Goal: Information Seeking & Learning: Learn about a topic

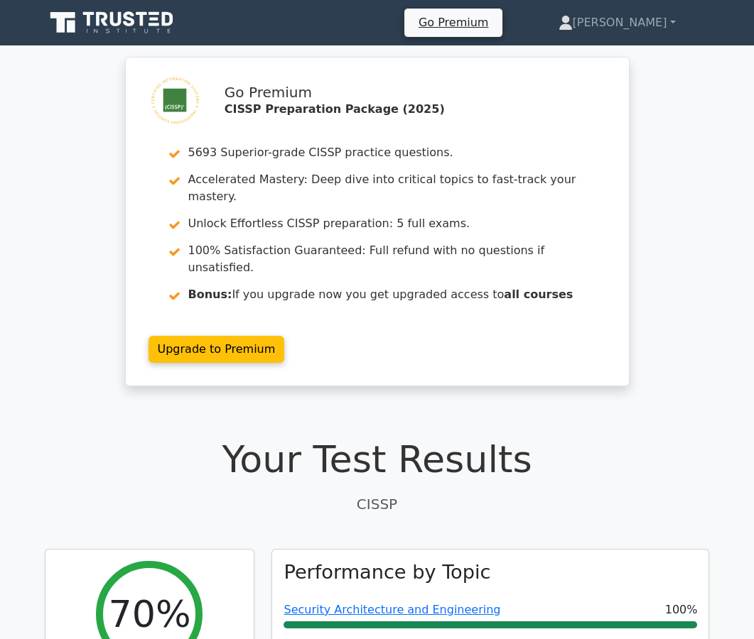
scroll to position [2335, 0]
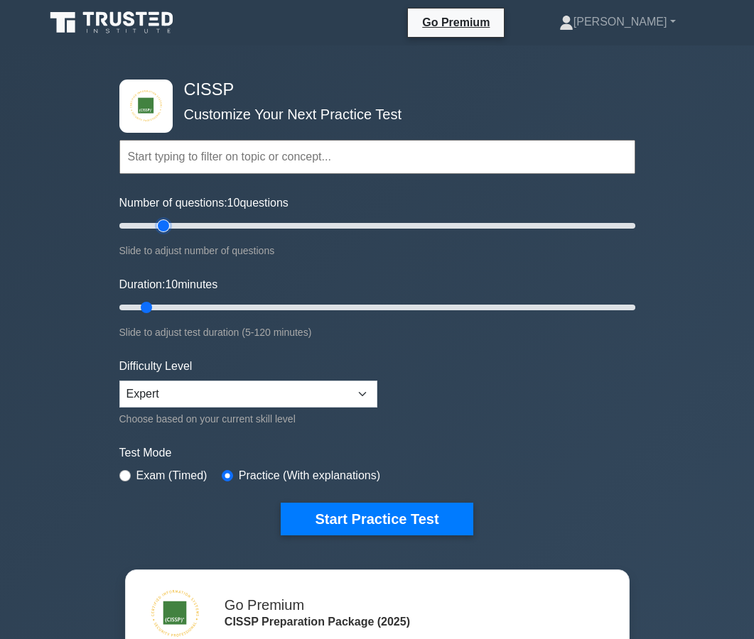
type input "20"
click at [166, 230] on input "Number of questions: 10 questions" at bounding box center [377, 225] width 516 height 17
click at [164, 307] on input "Duration: 15 minutes" at bounding box center [377, 307] width 516 height 17
type input "20"
click at [181, 308] on input "Duration: 20 minutes" at bounding box center [377, 307] width 516 height 17
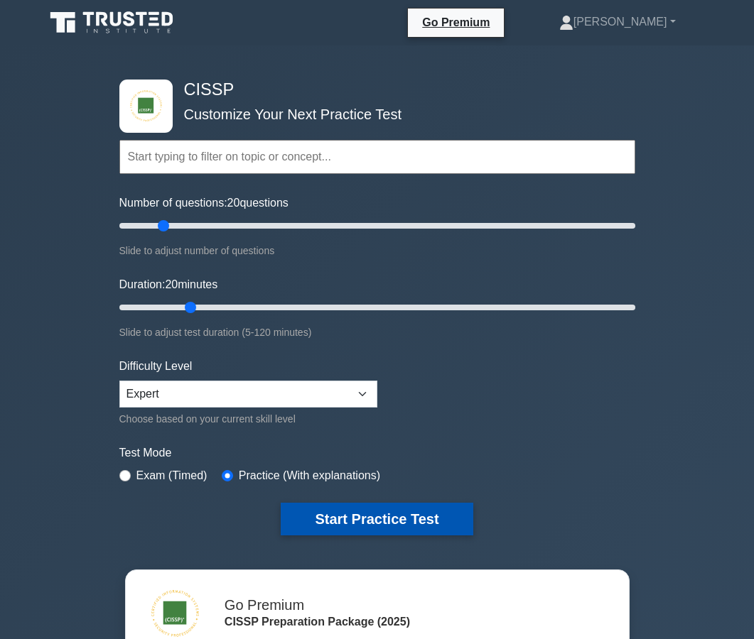
click at [326, 519] on button "Start Practice Test" at bounding box center [377, 519] width 192 height 33
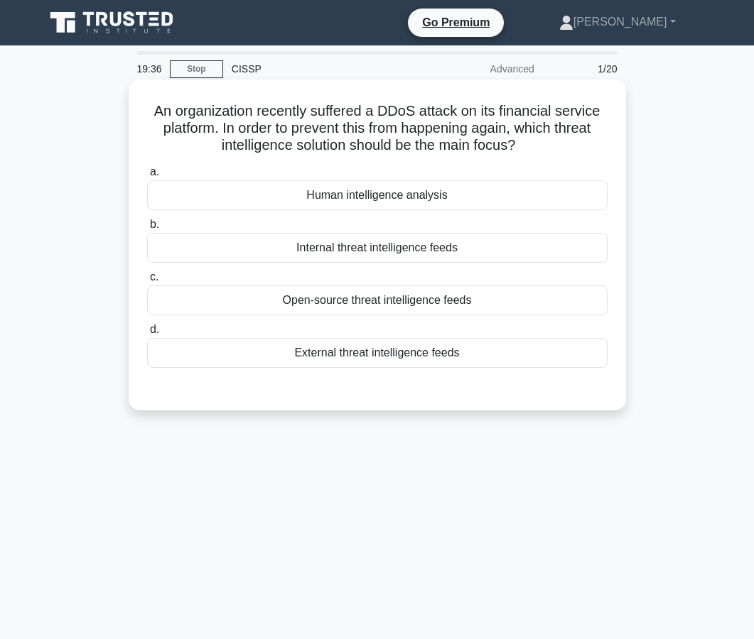
click at [437, 305] on div "Open-source threat intelligence feeds" at bounding box center [377, 301] width 460 height 30
click at [147, 282] on input "c. Open-source threat intelligence feeds" at bounding box center [147, 277] width 0 height 9
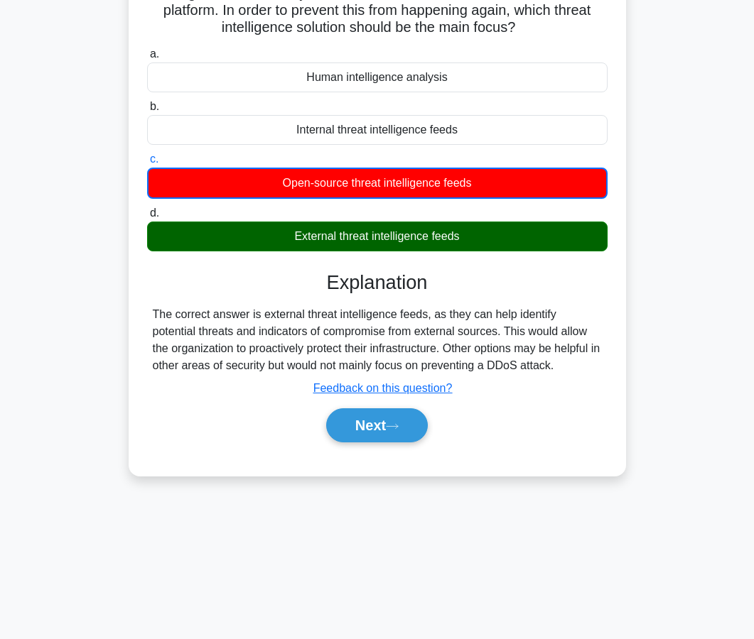
scroll to position [128, 0]
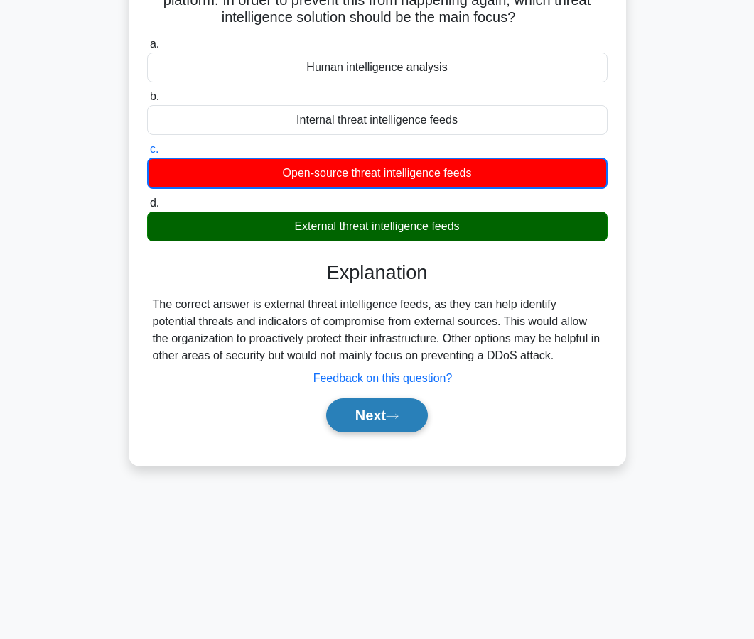
click at [384, 406] on button "Next" at bounding box center [377, 416] width 102 height 34
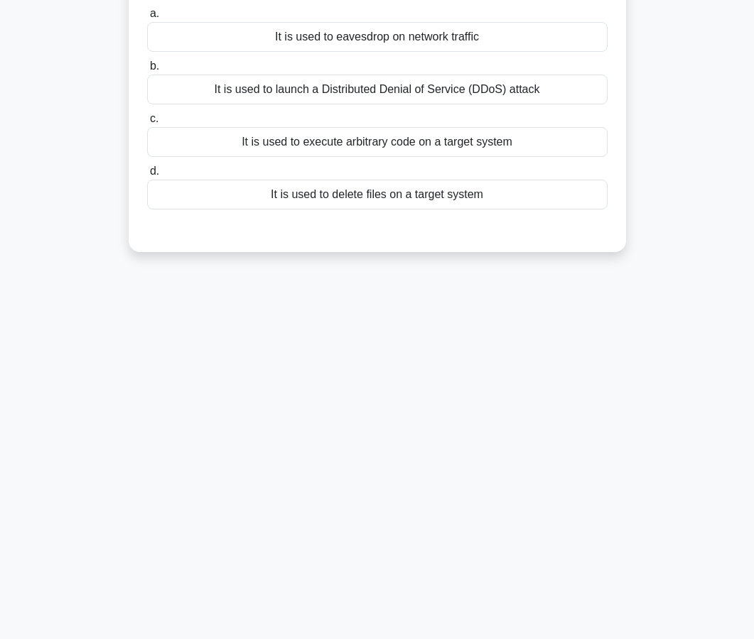
scroll to position [0, 0]
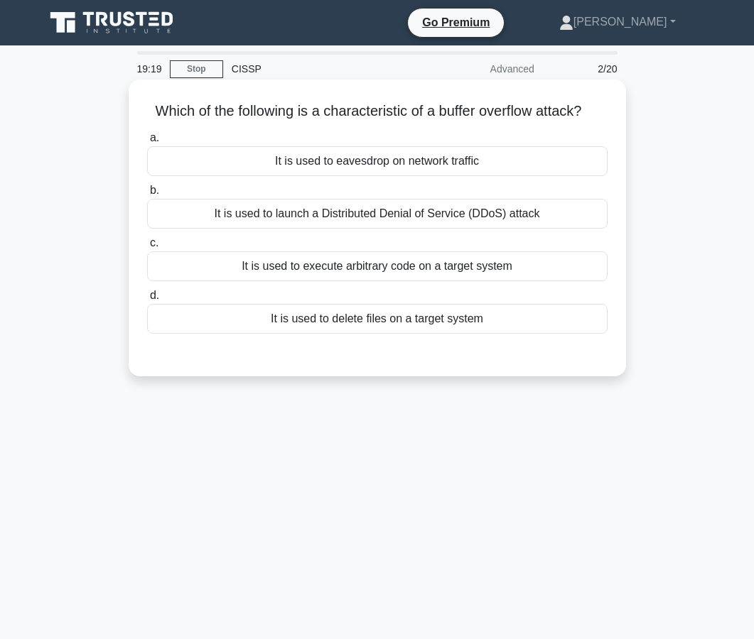
click at [368, 210] on div "It is used to launch a Distributed Denial of Service (DDoS) attack" at bounding box center [377, 214] width 460 height 30
click at [147, 195] on input "b. It is used to launch a Distributed Denial of Service (DDoS) attack" at bounding box center [147, 190] width 0 height 9
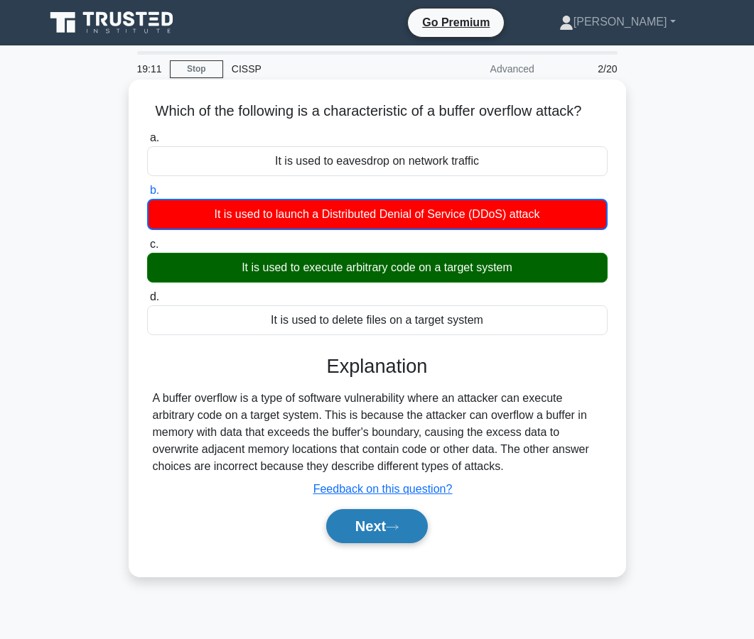
click at [377, 521] on button "Next" at bounding box center [377, 526] width 102 height 34
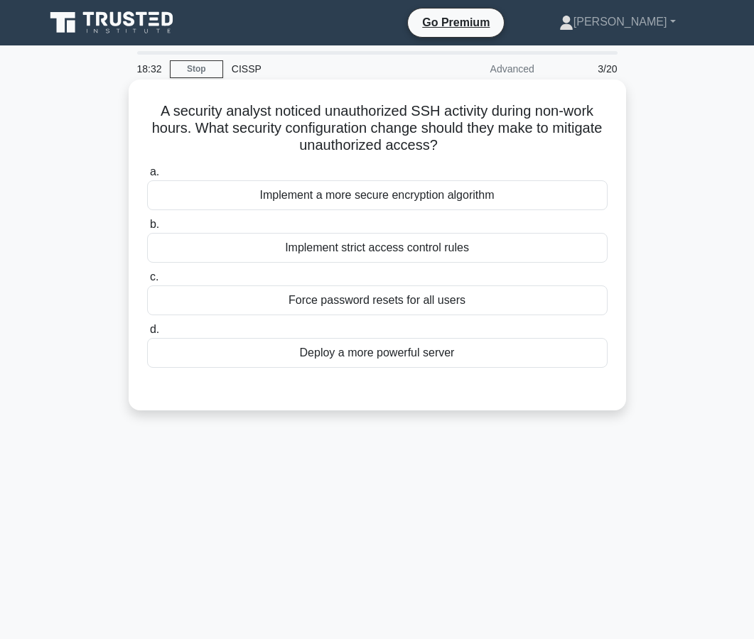
click at [379, 252] on div "Implement strict access control rules" at bounding box center [377, 248] width 460 height 30
click at [147, 229] on input "b. Implement strict access control rules" at bounding box center [147, 224] width 0 height 9
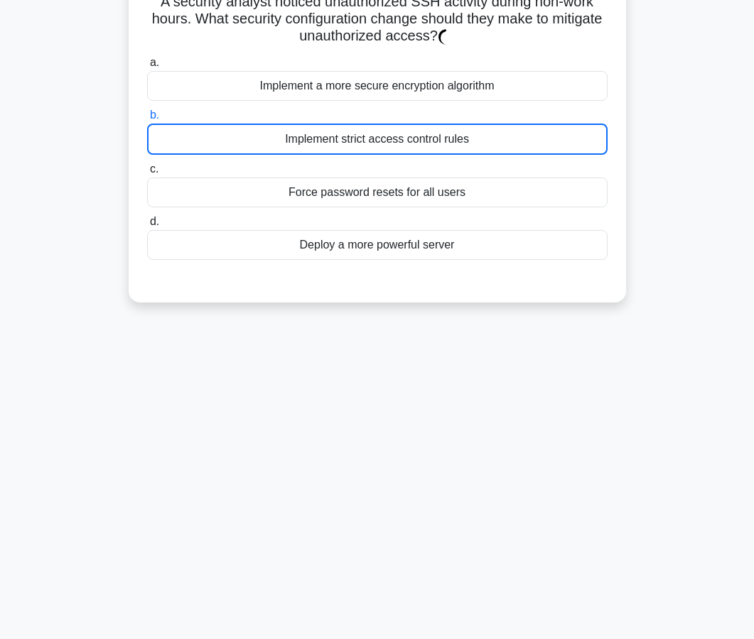
scroll to position [128, 0]
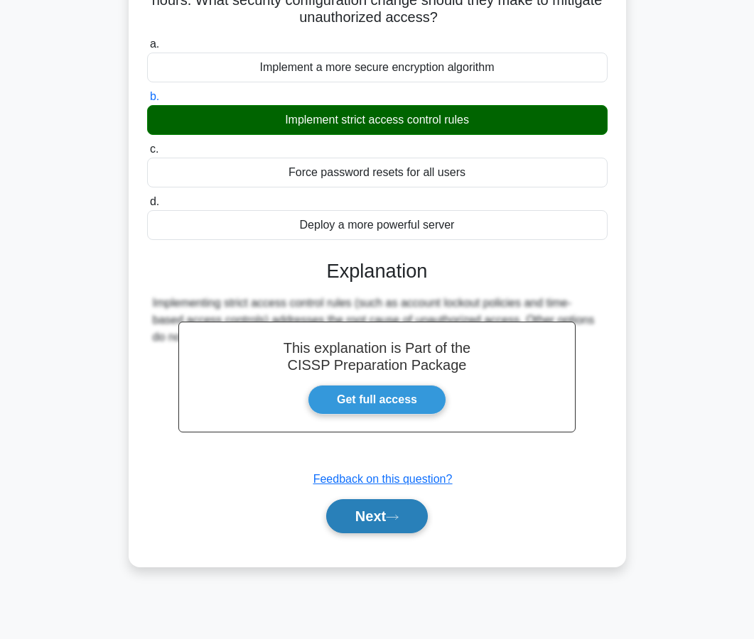
click at [396, 532] on button "Next" at bounding box center [377, 516] width 102 height 34
click at [391, 518] on button "Next" at bounding box center [377, 516] width 102 height 34
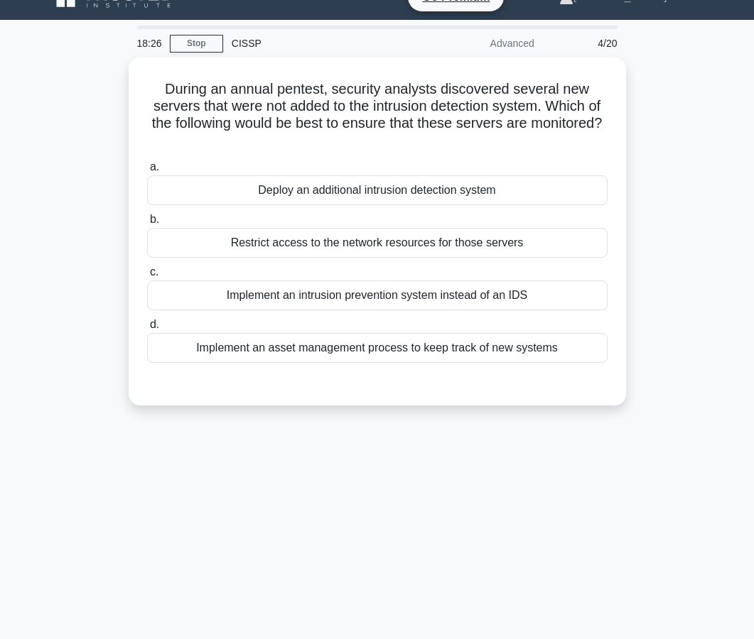
scroll to position [0, 0]
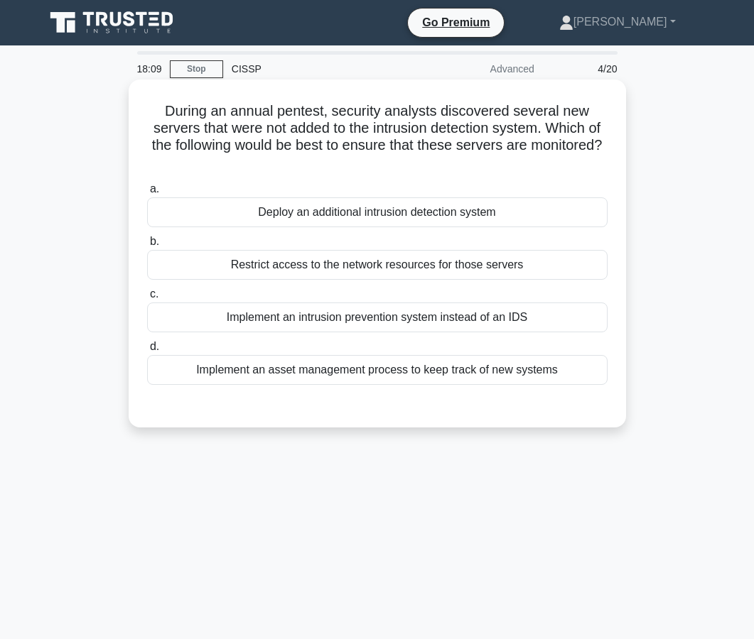
click at [411, 372] on div "Implement an asset management process to keep track of new systems" at bounding box center [377, 370] width 460 height 30
click at [147, 352] on input "d. Implement an asset management process to keep track of new systems" at bounding box center [147, 346] width 0 height 9
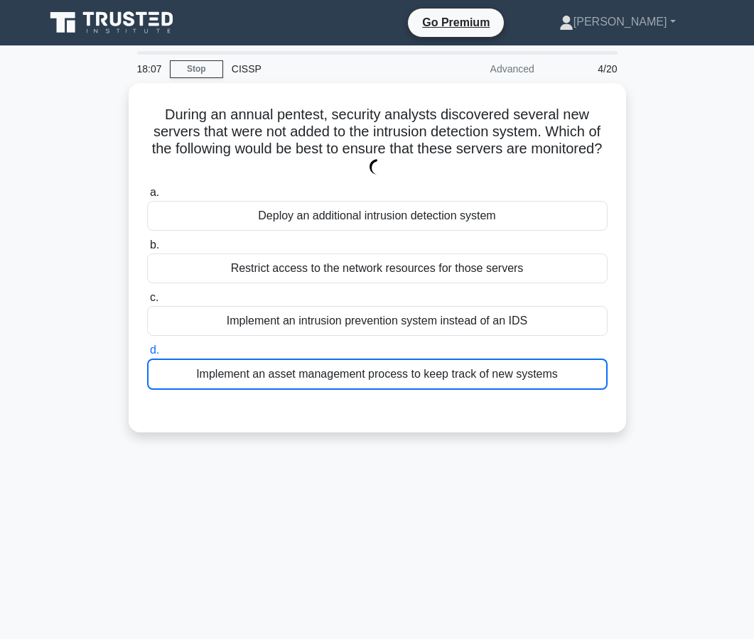
scroll to position [128, 0]
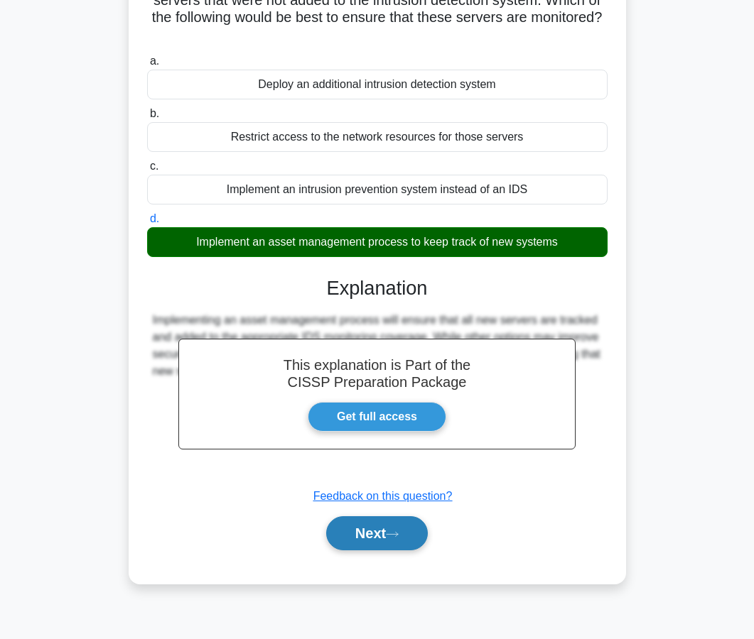
click at [402, 547] on button "Next" at bounding box center [377, 533] width 102 height 34
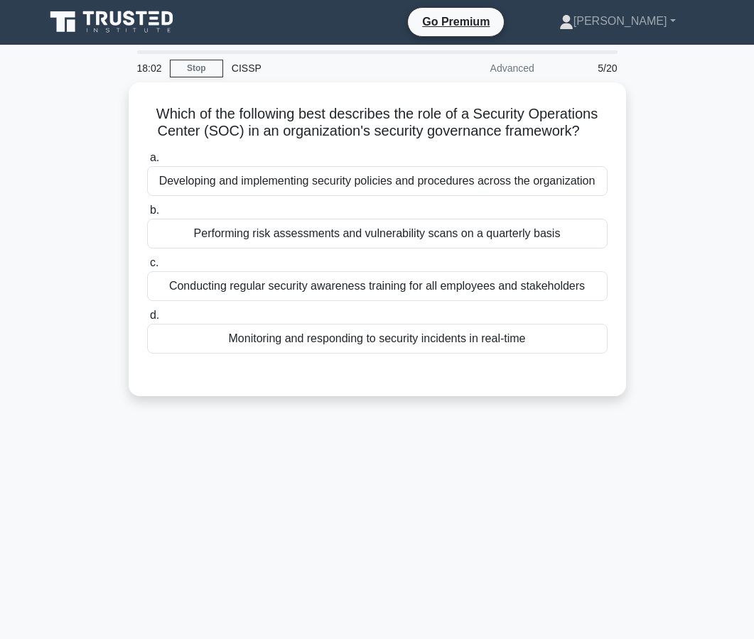
scroll to position [0, 0]
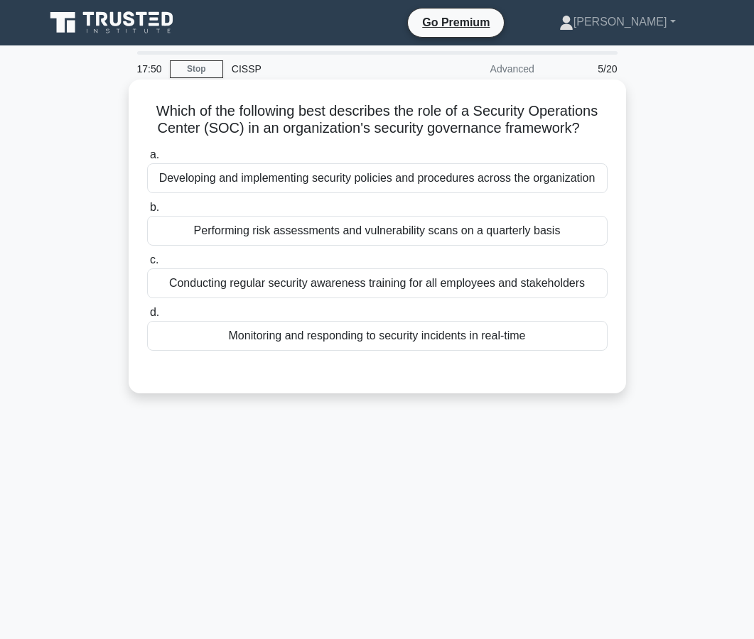
click at [390, 343] on div "Monitoring and responding to security incidents in real-time" at bounding box center [377, 336] width 460 height 30
click at [147, 318] on input "d. Monitoring and responding to security incidents in real-time" at bounding box center [147, 312] width 0 height 9
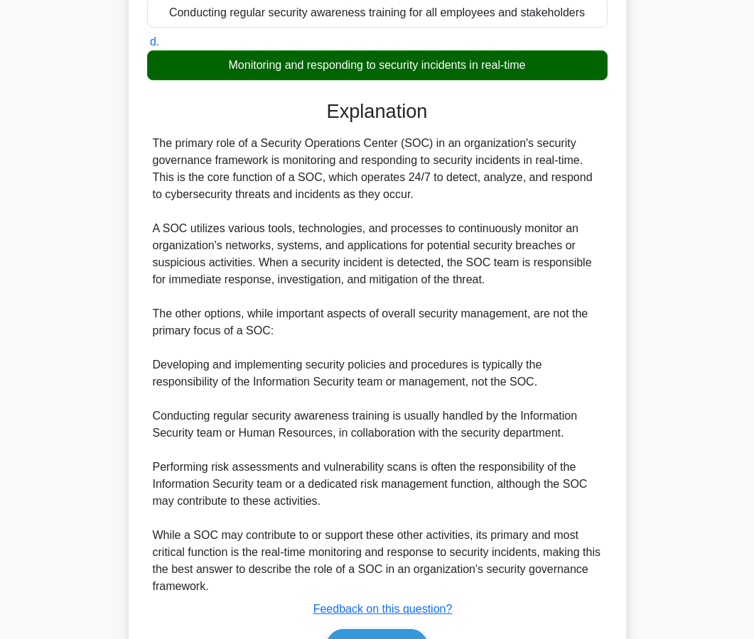
scroll to position [355, 0]
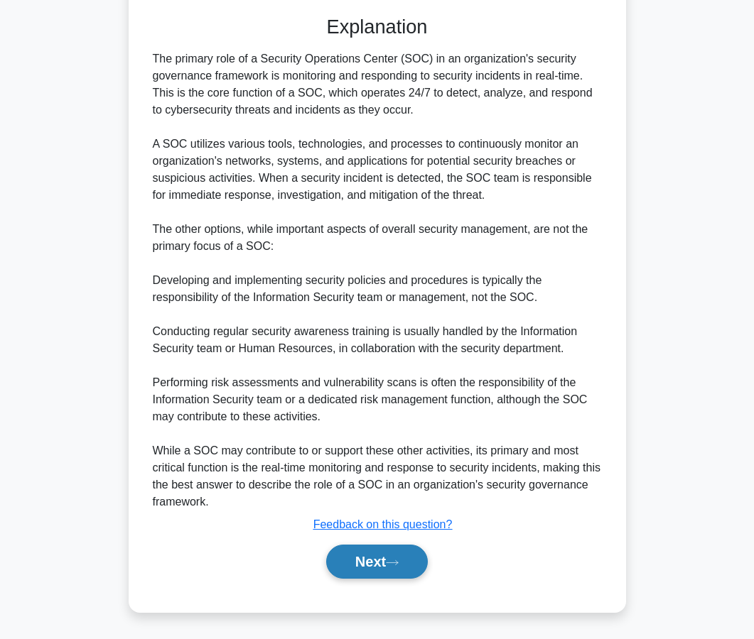
click at [369, 568] on button "Next" at bounding box center [377, 562] width 102 height 34
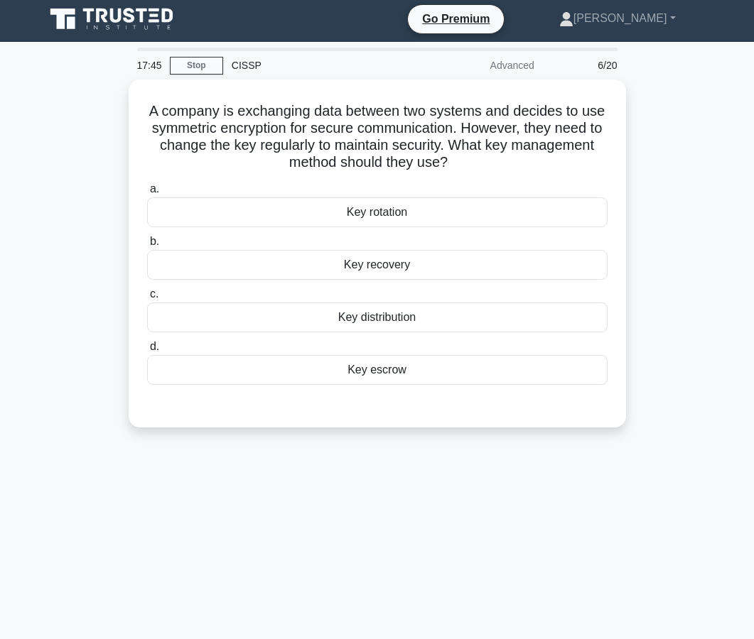
scroll to position [0, 0]
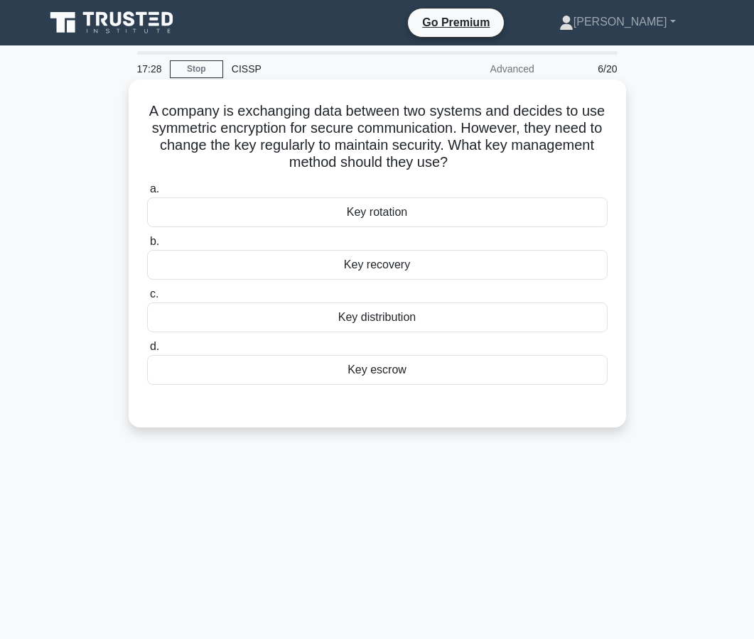
click at [373, 222] on div "Key rotation" at bounding box center [377, 212] width 460 height 30
click at [147, 194] on input "a. Key rotation" at bounding box center [147, 189] width 0 height 9
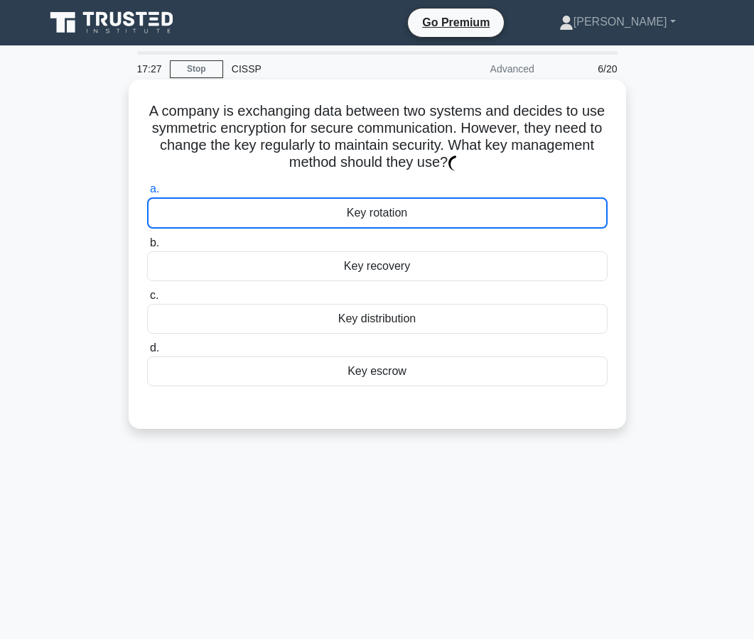
scroll to position [128, 0]
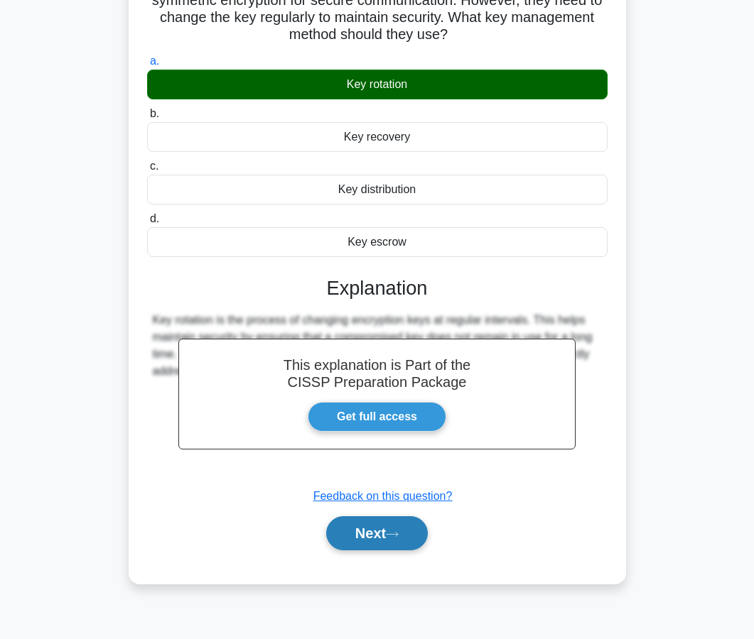
click at [362, 542] on button "Next" at bounding box center [377, 533] width 102 height 34
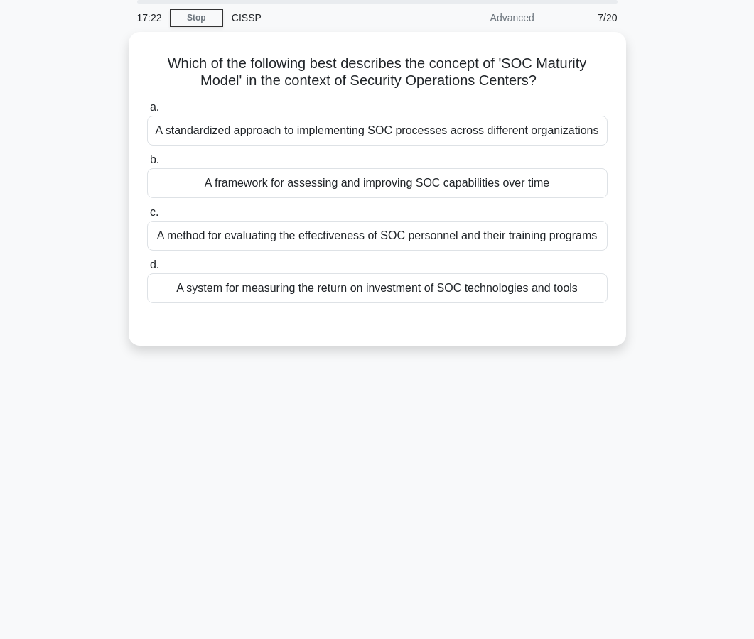
scroll to position [0, 0]
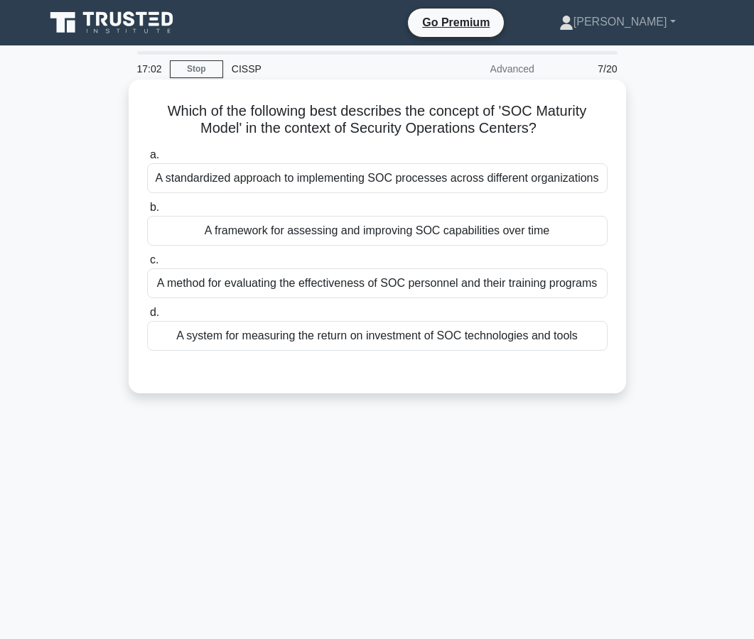
click at [376, 233] on div "A framework for assessing and improving SOC capabilities over time" at bounding box center [377, 231] width 460 height 30
click at [147, 212] on input "b. A framework for assessing and improving SOC capabilities over time" at bounding box center [147, 207] width 0 height 9
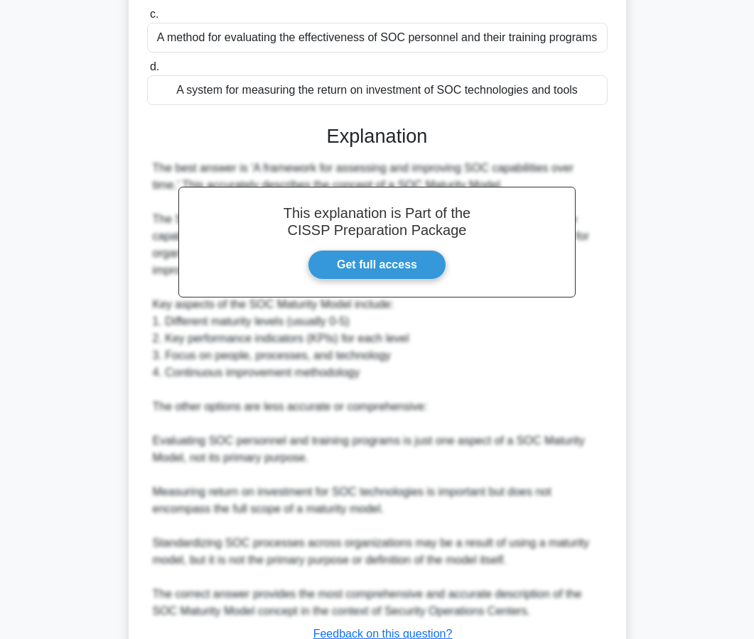
scroll to position [355, 0]
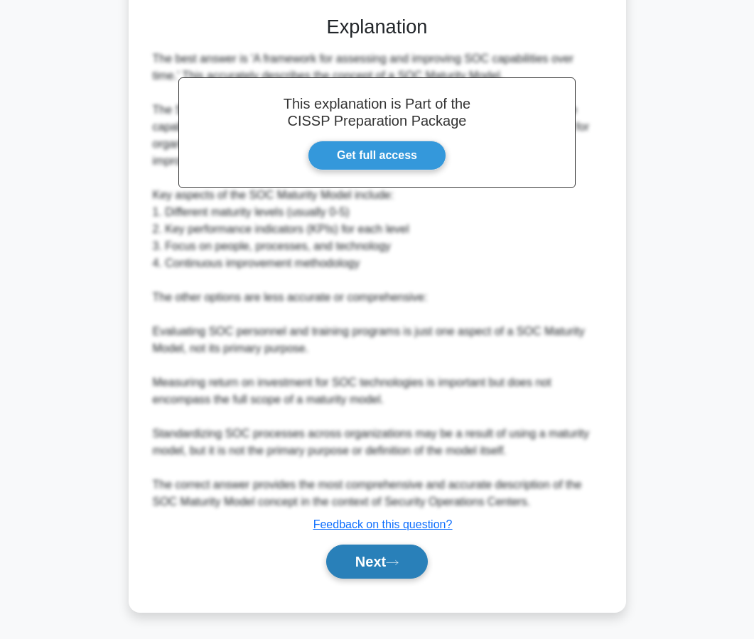
click at [365, 575] on button "Next" at bounding box center [377, 562] width 102 height 34
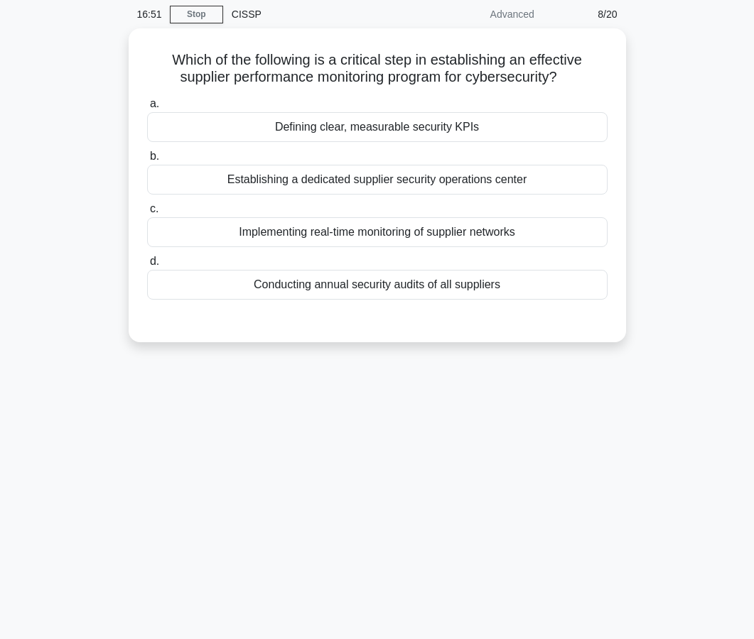
scroll to position [43, 0]
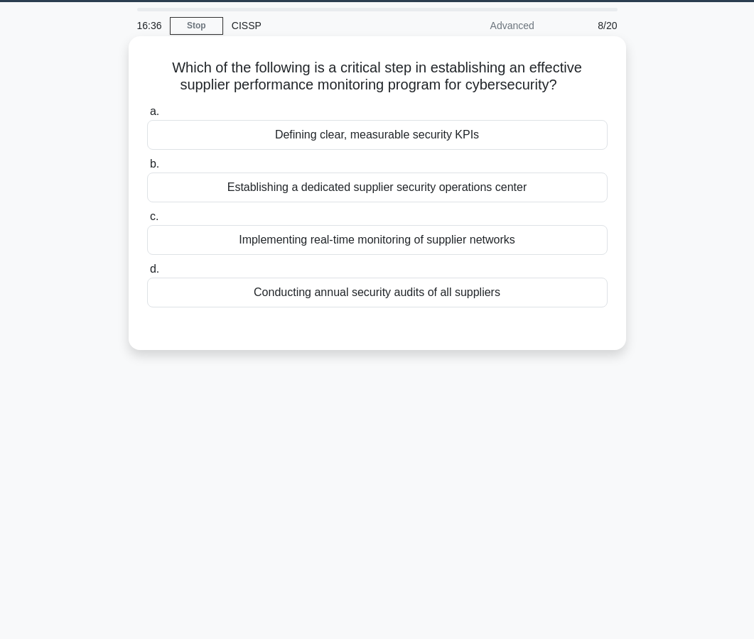
click at [383, 129] on div "Defining clear, measurable security KPIs" at bounding box center [377, 135] width 460 height 30
click at [147, 116] on input "a. Defining clear, measurable security KPIs" at bounding box center [147, 111] width 0 height 9
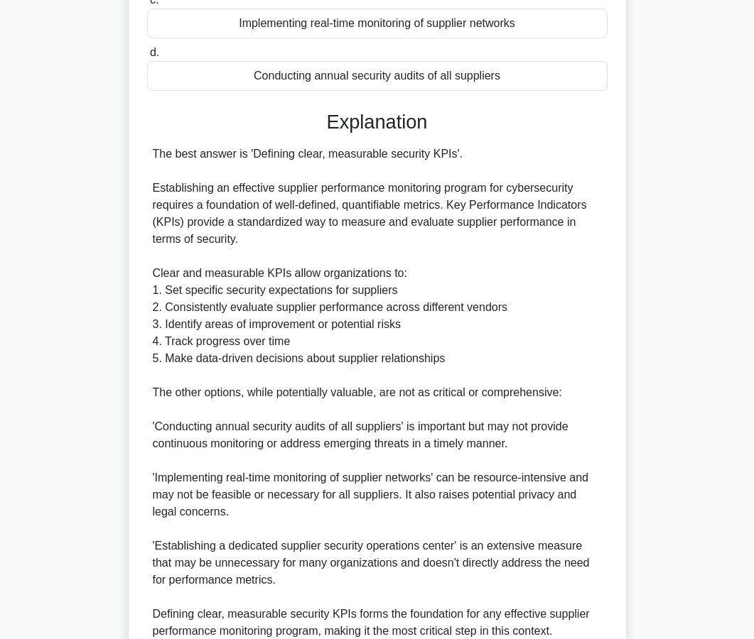
scroll to position [389, 0]
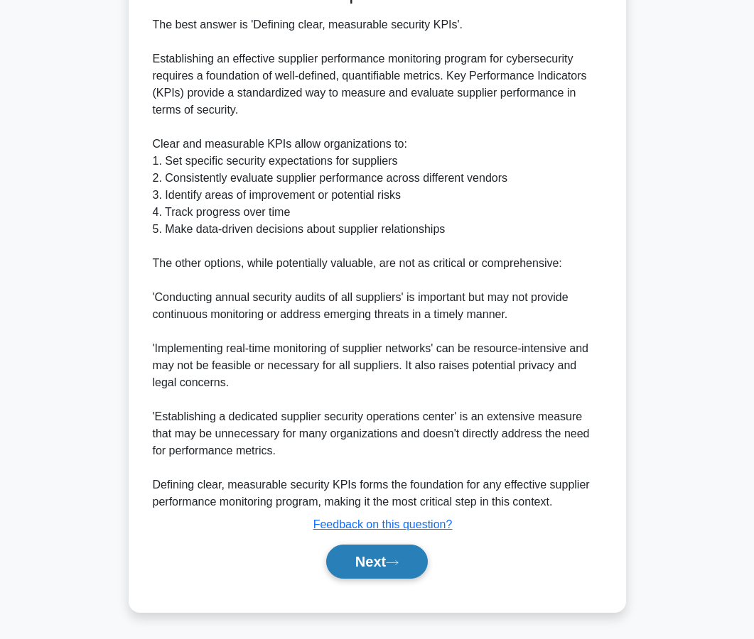
click at [376, 561] on button "Next" at bounding box center [377, 562] width 102 height 34
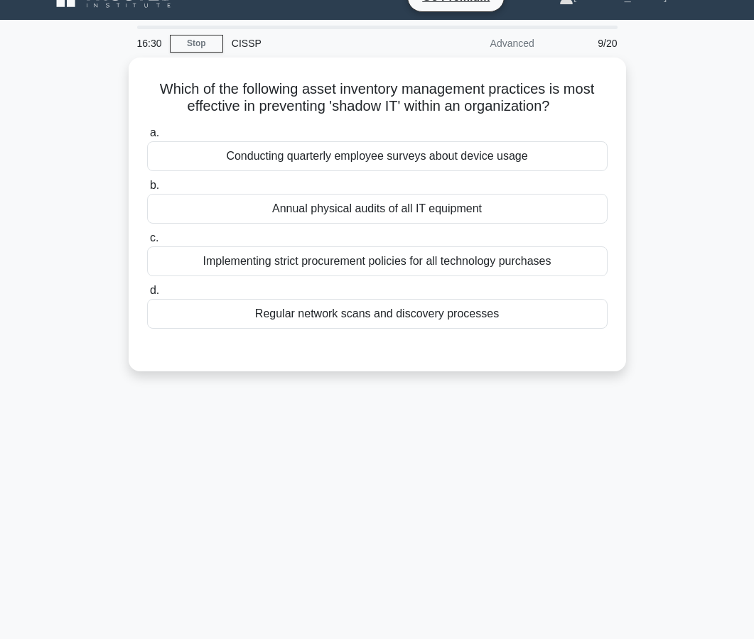
scroll to position [0, 0]
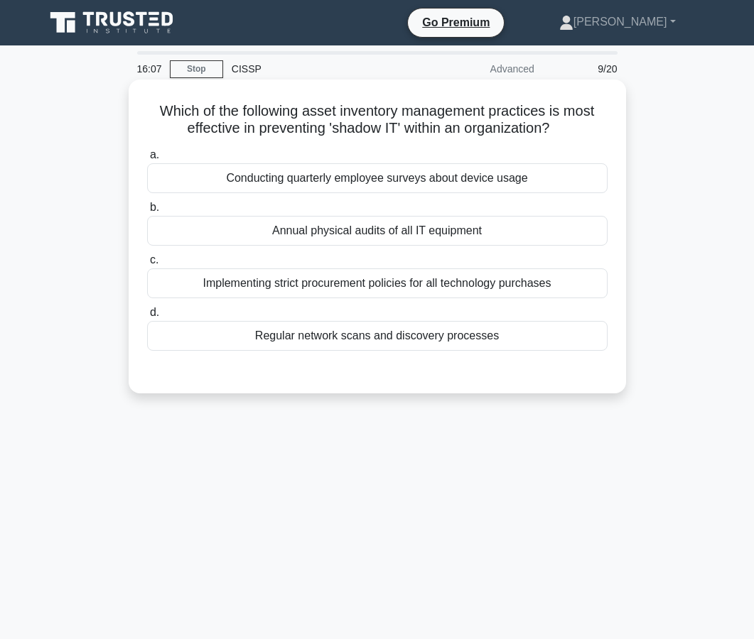
click at [373, 346] on div "Regular network scans and discovery processes" at bounding box center [377, 336] width 460 height 30
click at [147, 318] on input "d. Regular network scans and discovery processes" at bounding box center [147, 312] width 0 height 9
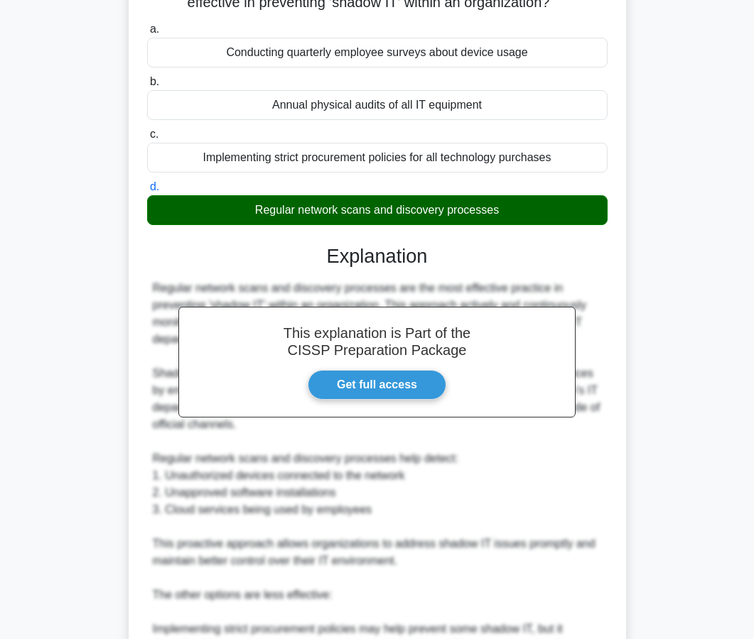
scroll to position [372, 0]
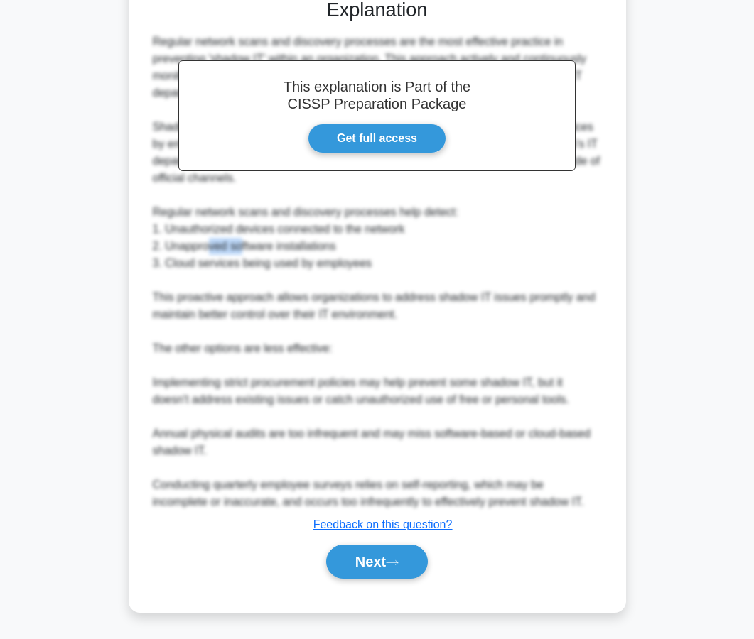
drag, startPoint x: 208, startPoint y: 241, endPoint x: 242, endPoint y: 241, distance: 33.4
click at [242, 241] on div "Regular network scans and discovery processes are the most effective practice i…" at bounding box center [377, 271] width 449 height 477
click at [403, 556] on button "Next" at bounding box center [377, 562] width 102 height 34
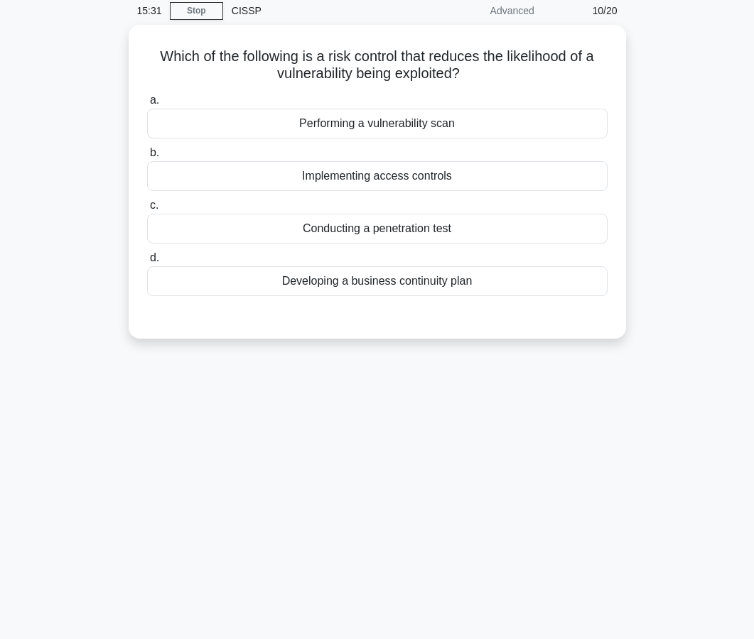
scroll to position [0, 0]
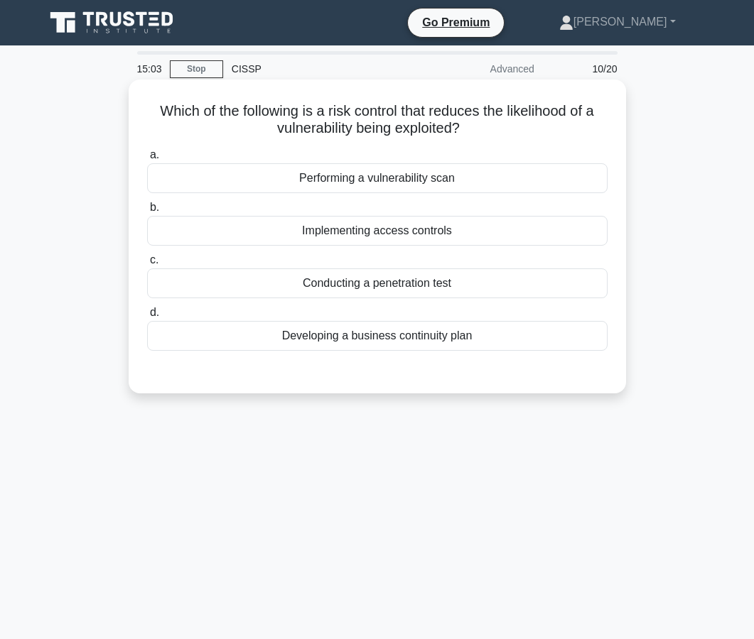
click at [377, 190] on div "Performing a vulnerability scan" at bounding box center [377, 178] width 460 height 30
click at [147, 160] on input "a. Performing a vulnerability scan" at bounding box center [147, 155] width 0 height 9
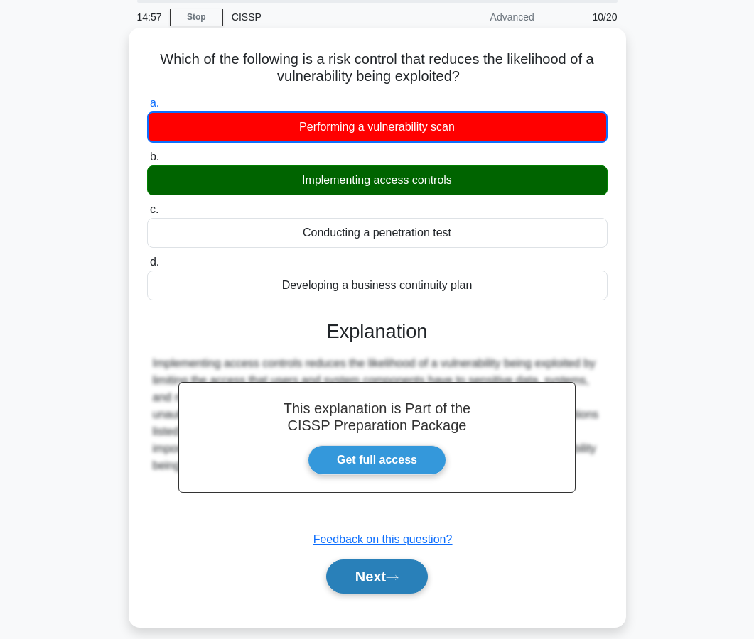
scroll to position [56, 0]
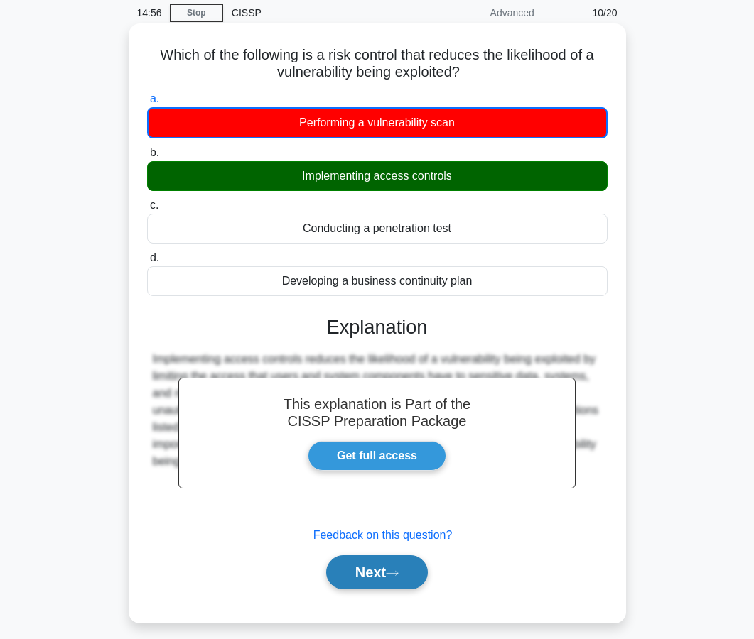
click at [388, 570] on button "Next" at bounding box center [377, 573] width 102 height 34
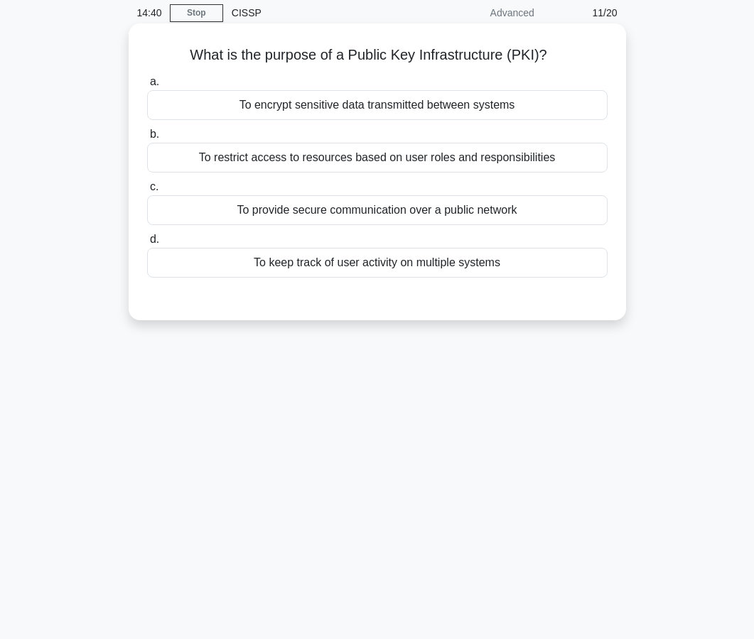
click at [385, 217] on div "To provide secure communication over a public network" at bounding box center [377, 210] width 460 height 30
click at [147, 192] on input "c. To provide secure communication over a public network" at bounding box center [147, 187] width 0 height 9
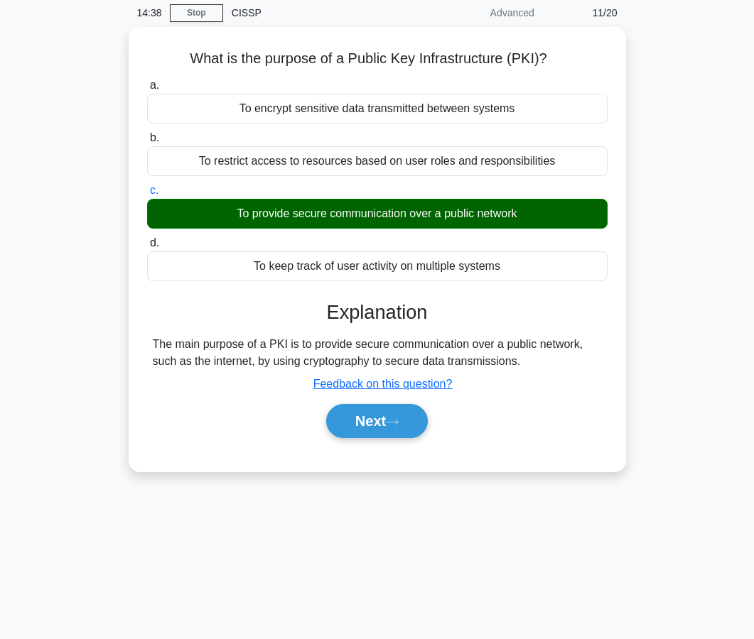
scroll to position [93, 0]
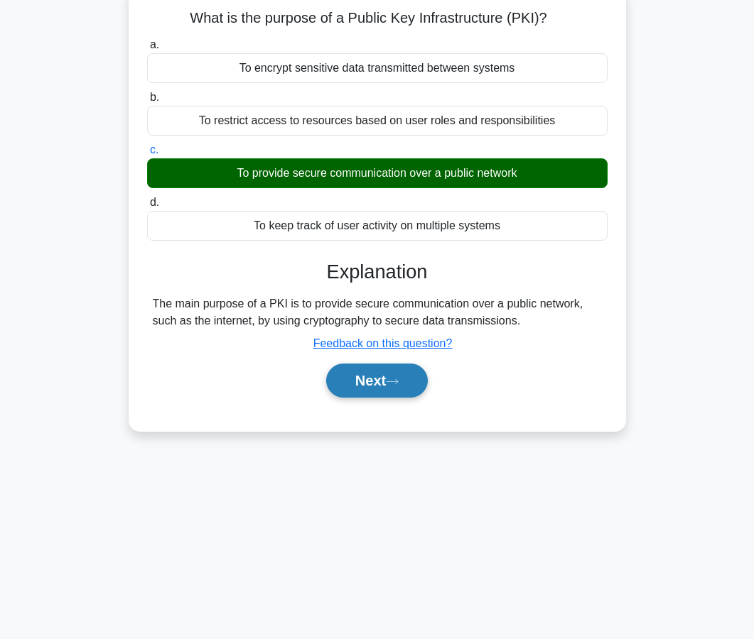
click at [380, 386] on button "Next" at bounding box center [377, 381] width 102 height 34
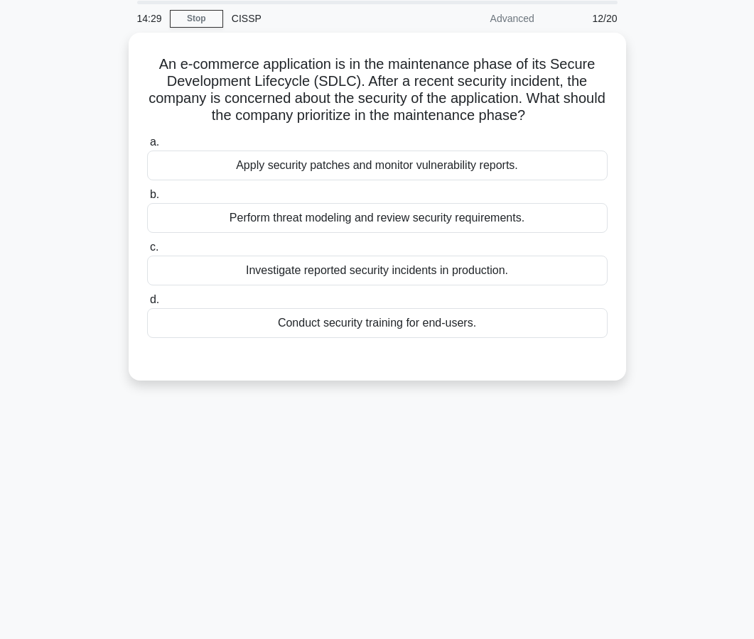
scroll to position [48, 0]
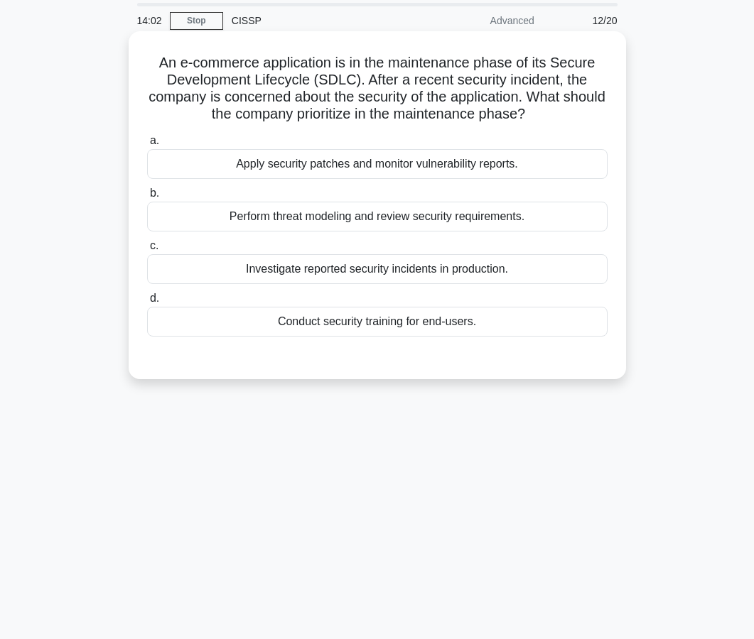
click at [365, 169] on div "Apply security patches and monitor vulnerability reports." at bounding box center [377, 164] width 460 height 30
click at [147, 146] on input "a. Apply security patches and monitor vulnerability reports." at bounding box center [147, 140] width 0 height 9
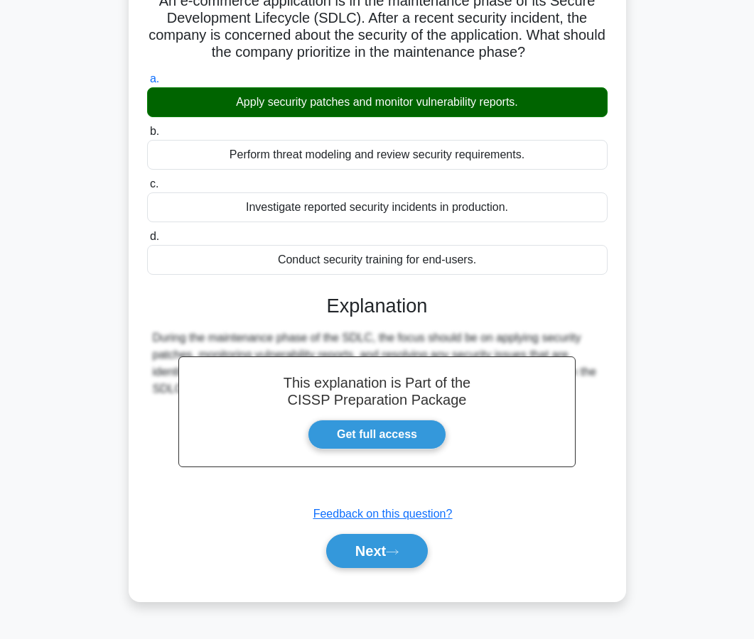
scroll to position [128, 0]
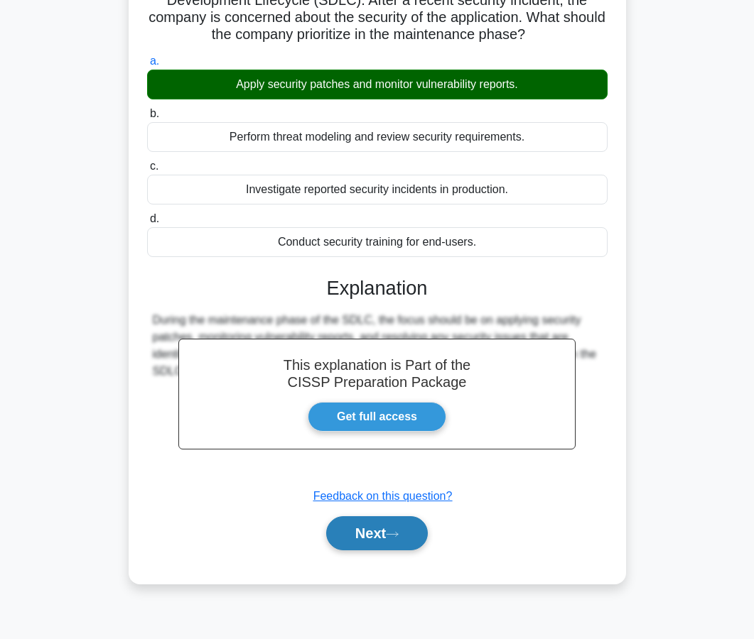
click at [349, 541] on button "Next" at bounding box center [377, 533] width 102 height 34
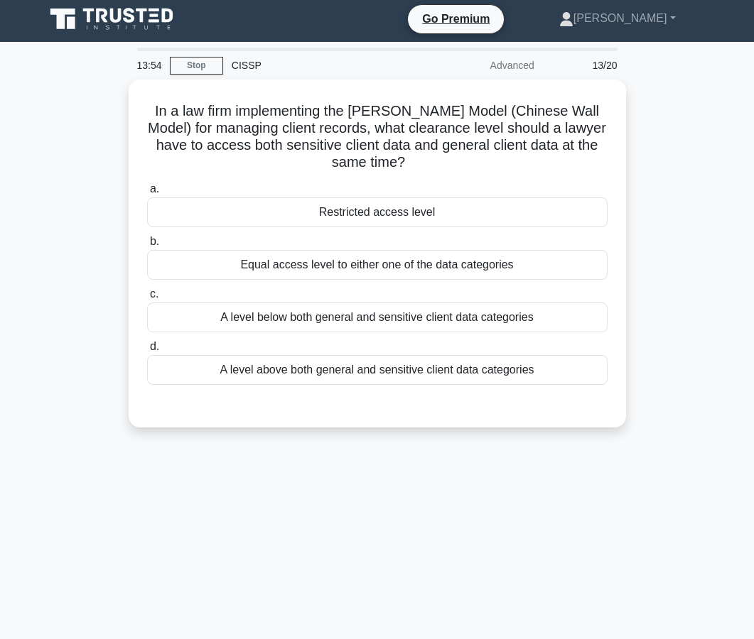
scroll to position [1, 0]
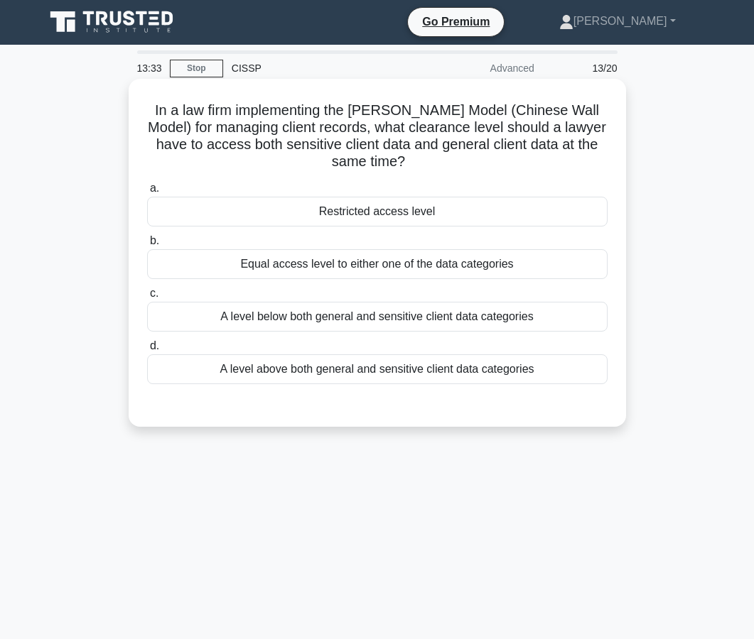
click at [364, 270] on div "Equal access level to either one of the data categories" at bounding box center [377, 264] width 460 height 30
click at [147, 246] on input "b. Equal access level to either one of the data categories" at bounding box center [147, 241] width 0 height 9
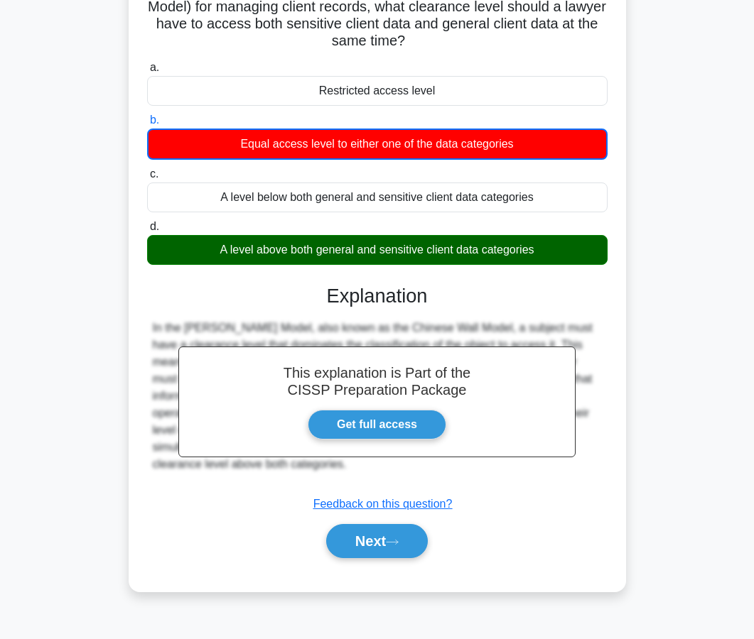
scroll to position [126, 0]
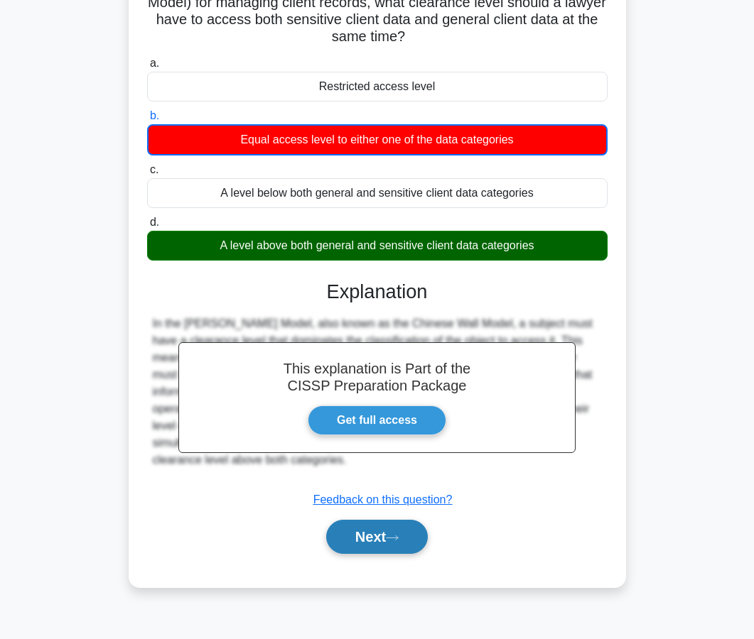
click at [376, 523] on button "Next" at bounding box center [377, 537] width 102 height 34
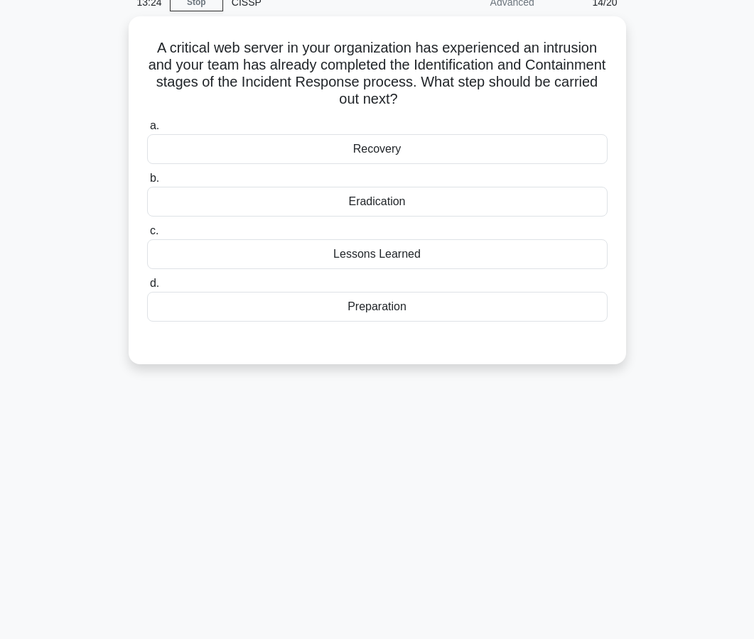
scroll to position [0, 0]
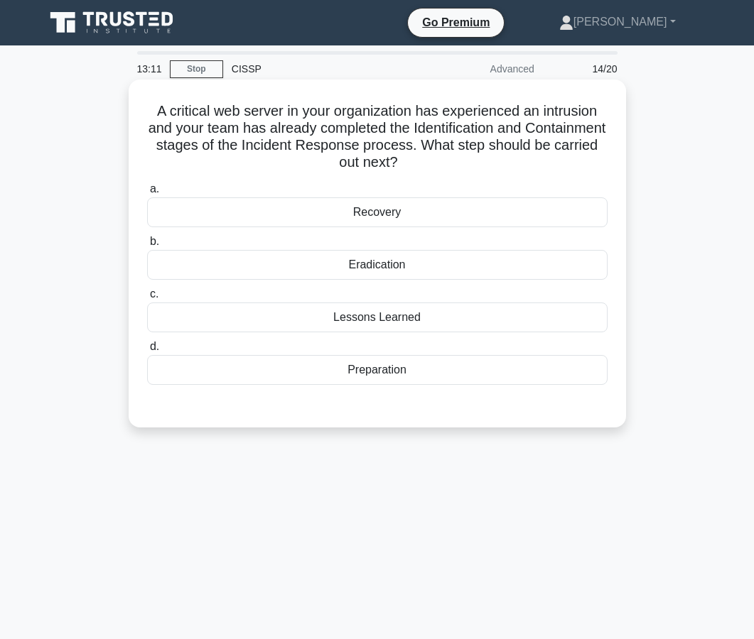
click at [364, 211] on div "Recovery" at bounding box center [377, 212] width 460 height 30
click at [147, 194] on input "a. Recovery" at bounding box center [147, 189] width 0 height 9
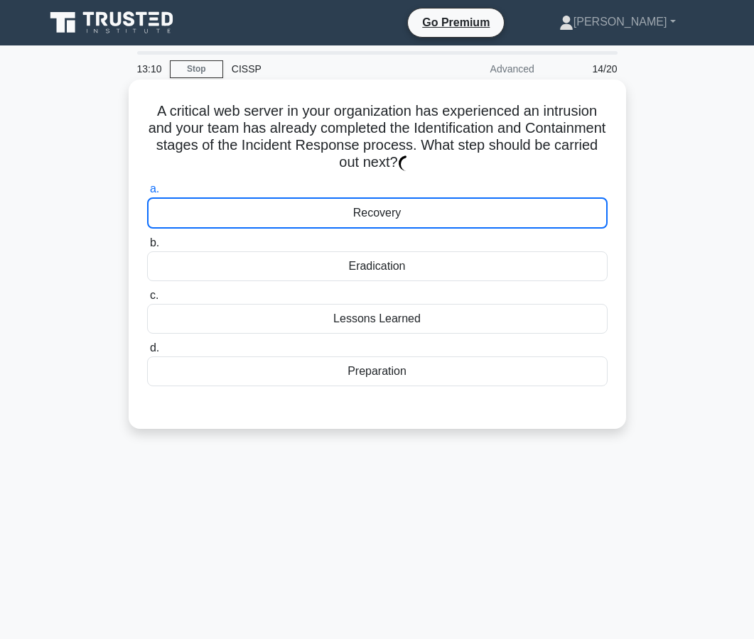
scroll to position [128, 0]
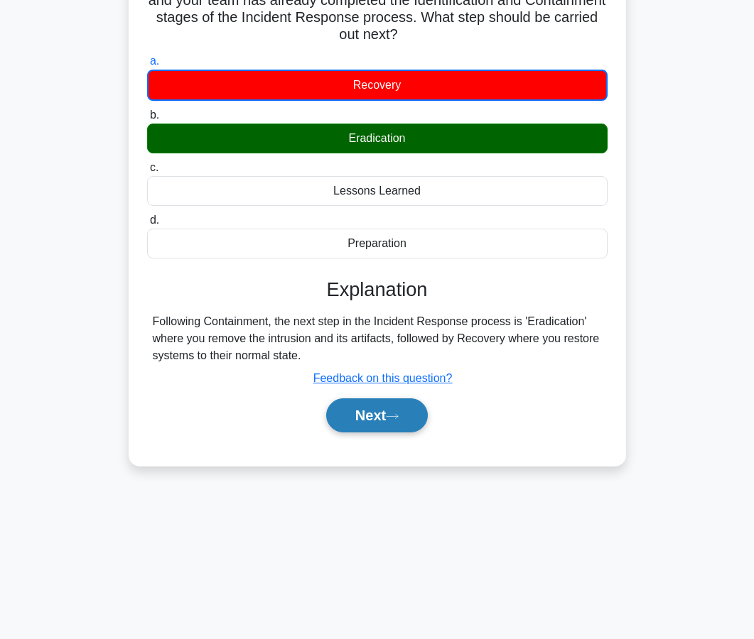
click at [374, 411] on button "Next" at bounding box center [377, 416] width 102 height 34
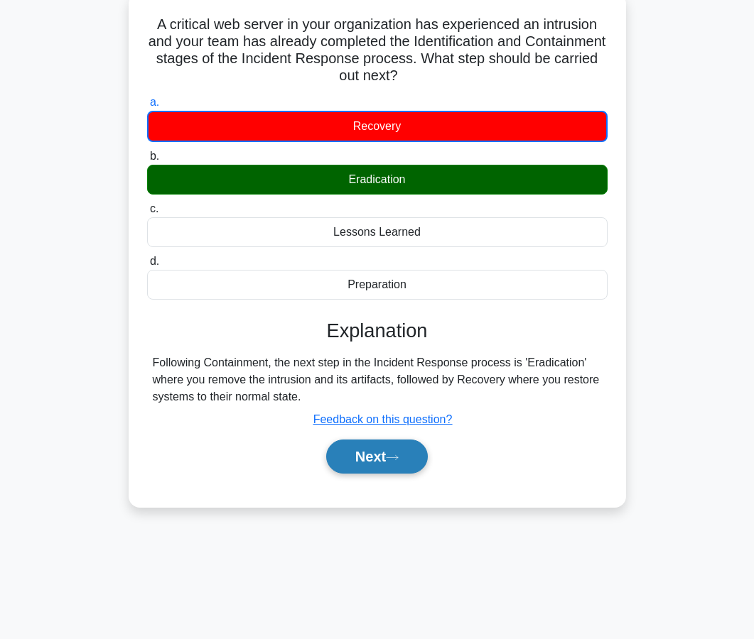
scroll to position [0, 0]
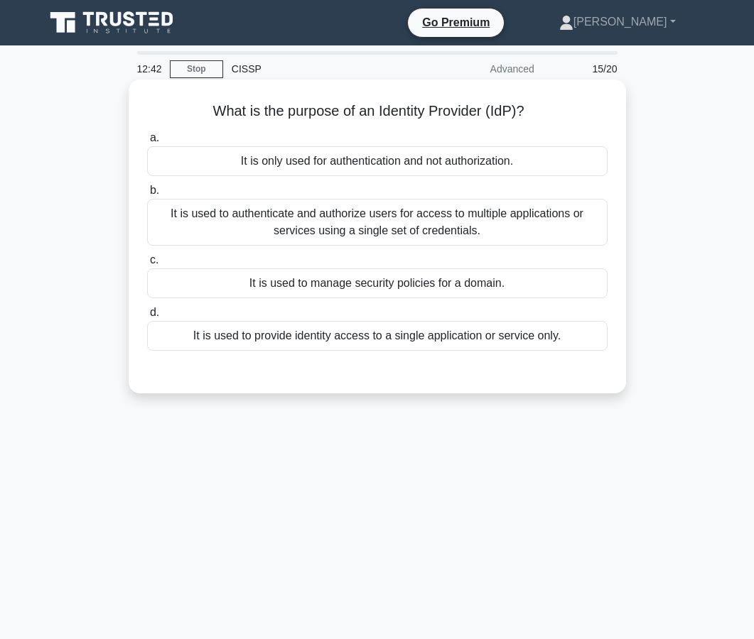
click at [369, 165] on div "It is only used for authentication and not authorization." at bounding box center [377, 161] width 460 height 30
click at [147, 143] on input "a. It is only used for authentication and not authorization." at bounding box center [147, 138] width 0 height 9
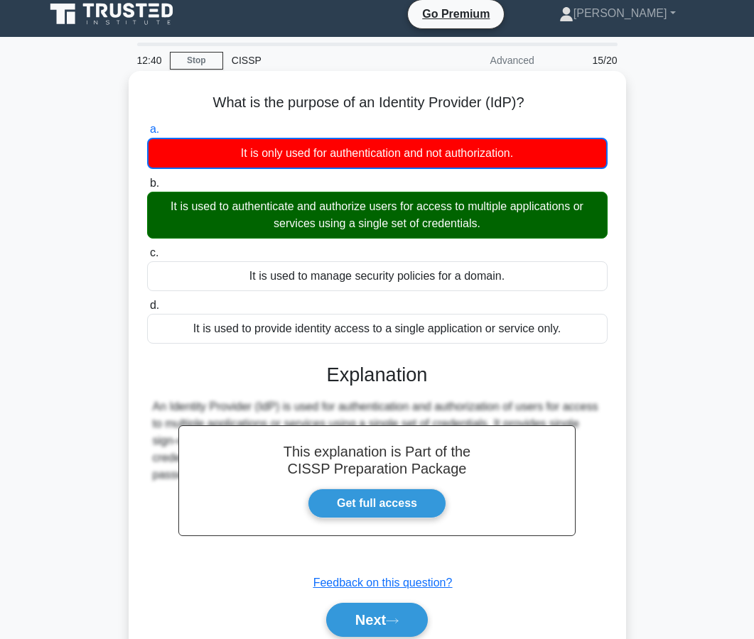
scroll to position [10, 0]
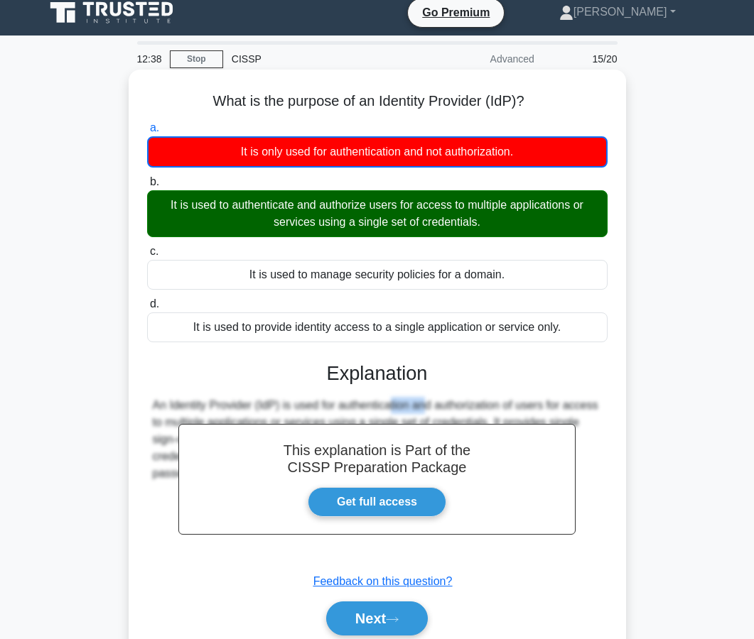
drag, startPoint x: 342, startPoint y: 402, endPoint x: 304, endPoint y: 401, distance: 38.4
click at [304, 401] on div "An Identity Provider (IdP) is used for authentication and authorization of user…" at bounding box center [377, 439] width 449 height 85
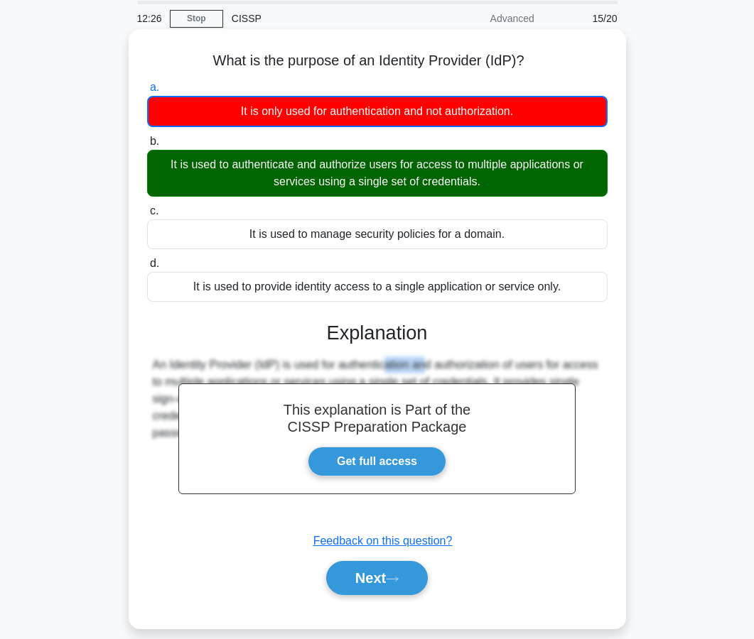
scroll to position [128, 0]
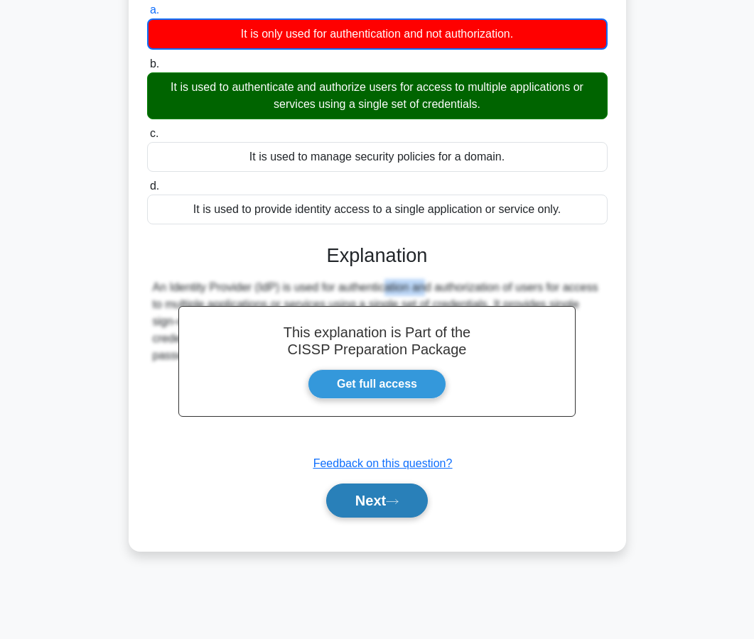
click at [356, 486] on button "Next" at bounding box center [377, 501] width 102 height 34
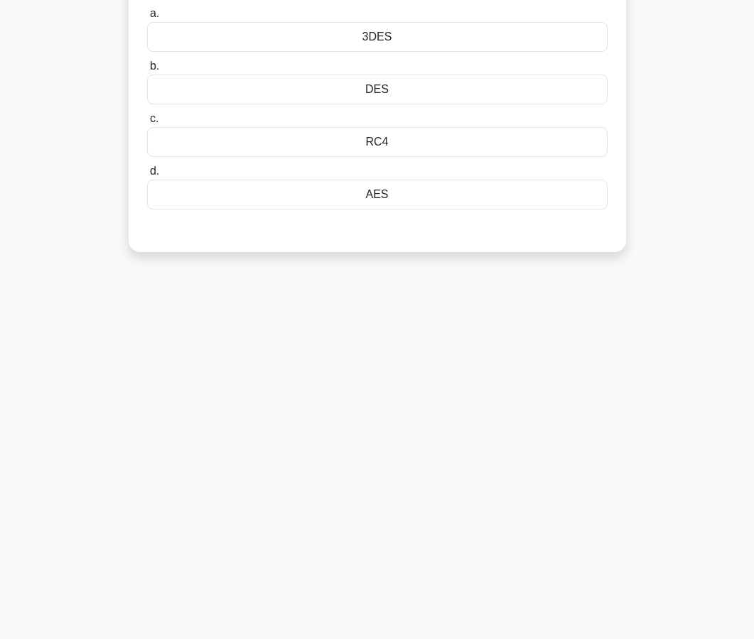
scroll to position [0, 0]
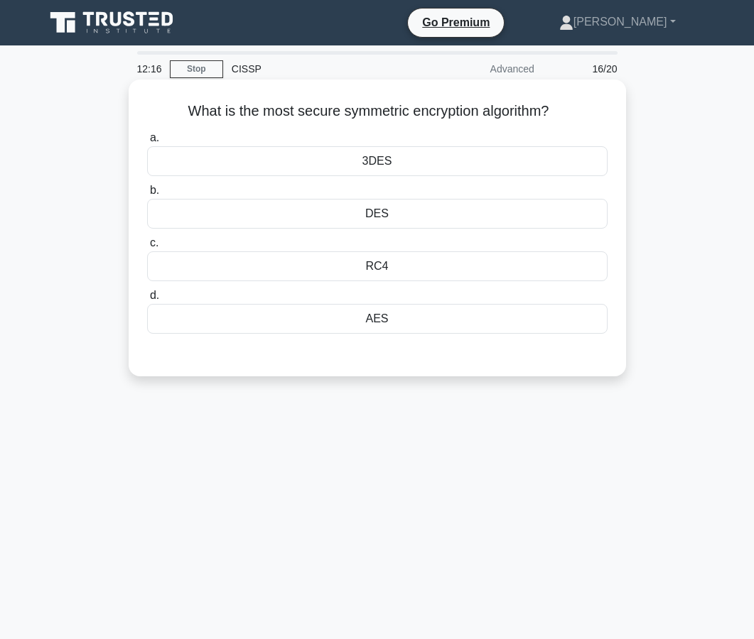
click at [359, 306] on div "AES" at bounding box center [377, 319] width 460 height 30
click at [147, 300] on input "d. AES" at bounding box center [147, 295] width 0 height 9
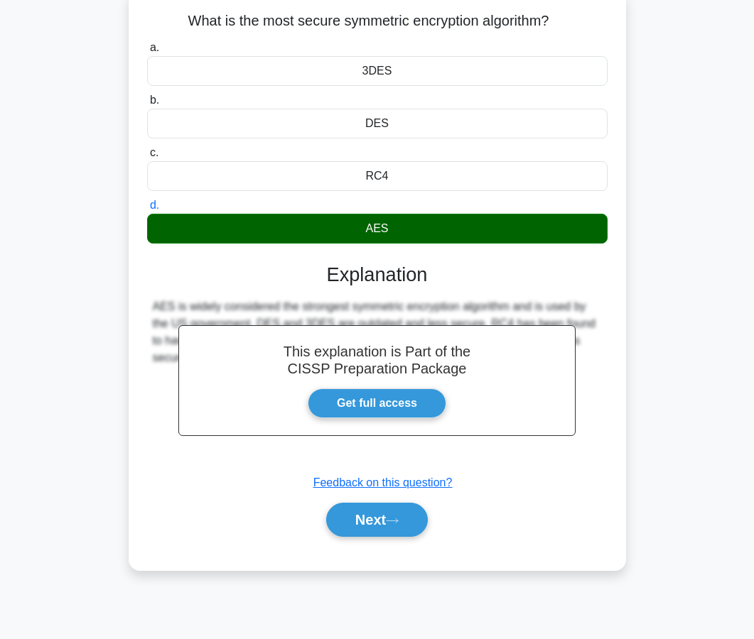
scroll to position [94, 0]
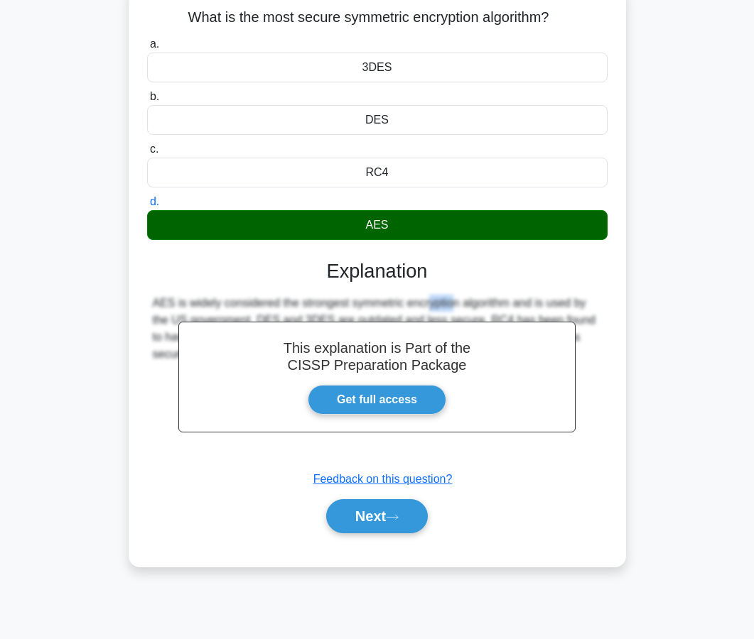
drag, startPoint x: 359, startPoint y: 307, endPoint x: 337, endPoint y: 304, distance: 22.2
click at [337, 304] on div "AES is widely considered the strongest symmetric encryption algorithm and is us…" at bounding box center [377, 329] width 449 height 68
click at [357, 513] on button "Next" at bounding box center [377, 516] width 102 height 34
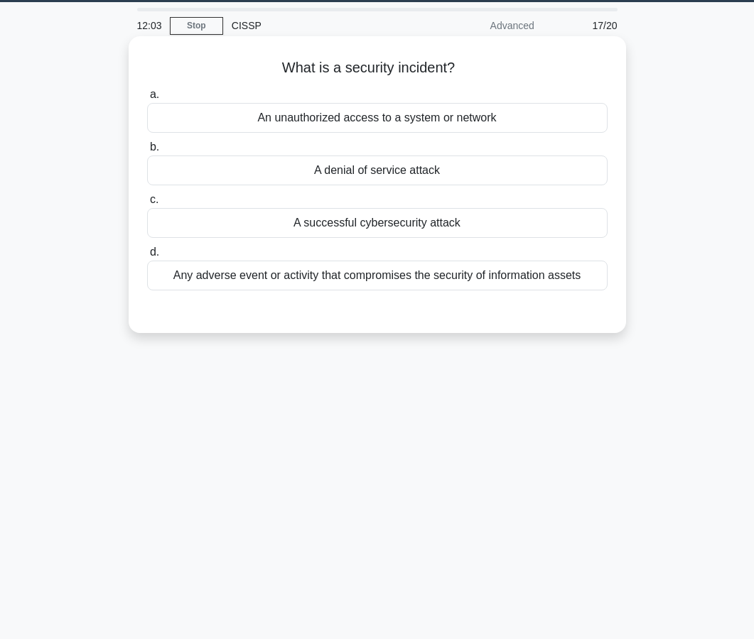
scroll to position [0, 0]
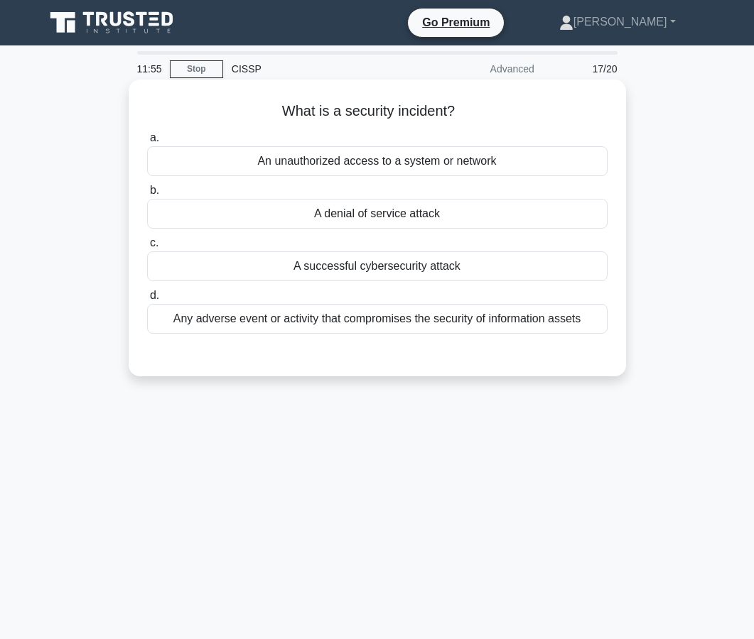
click at [355, 311] on div "Any adverse event or activity that compromises the security of information asse…" at bounding box center [377, 319] width 460 height 30
click at [147, 300] on input "d. Any adverse event or activity that compromises the security of information a…" at bounding box center [147, 295] width 0 height 9
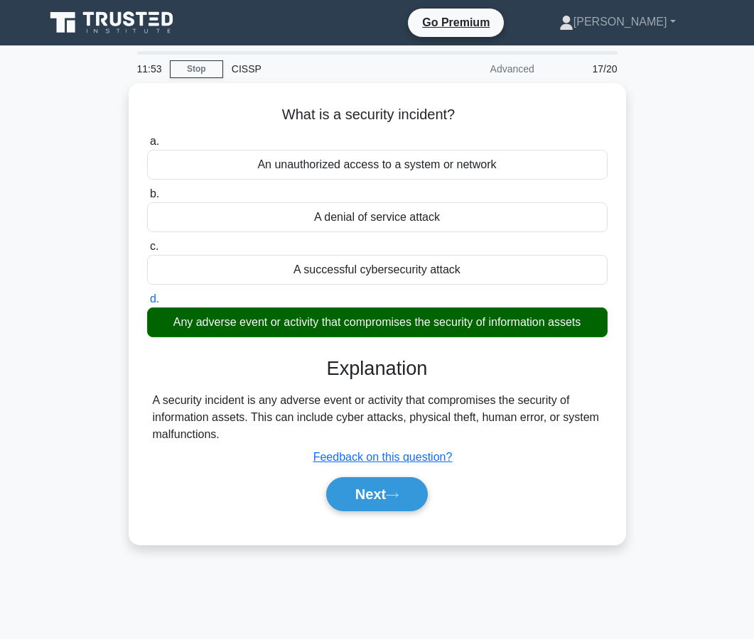
scroll to position [10, 0]
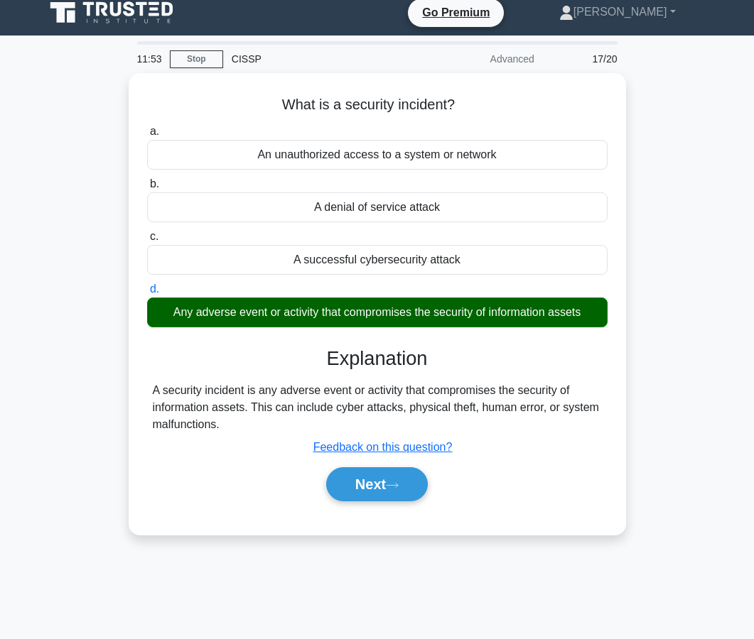
click at [397, 491] on button "Next" at bounding box center [377, 484] width 102 height 34
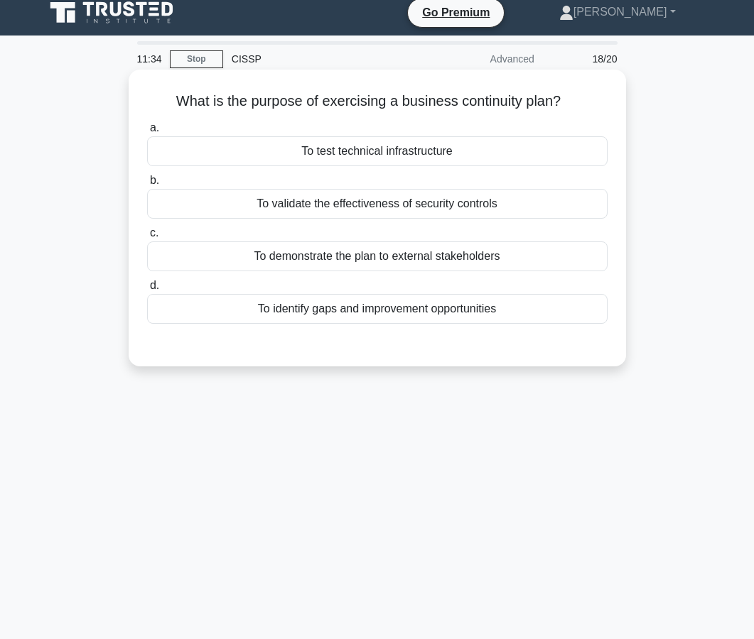
click at [384, 210] on div "To validate the effectiveness of security controls" at bounding box center [377, 204] width 460 height 30
click at [147, 185] on input "b. To validate the effectiveness of security controls" at bounding box center [147, 180] width 0 height 9
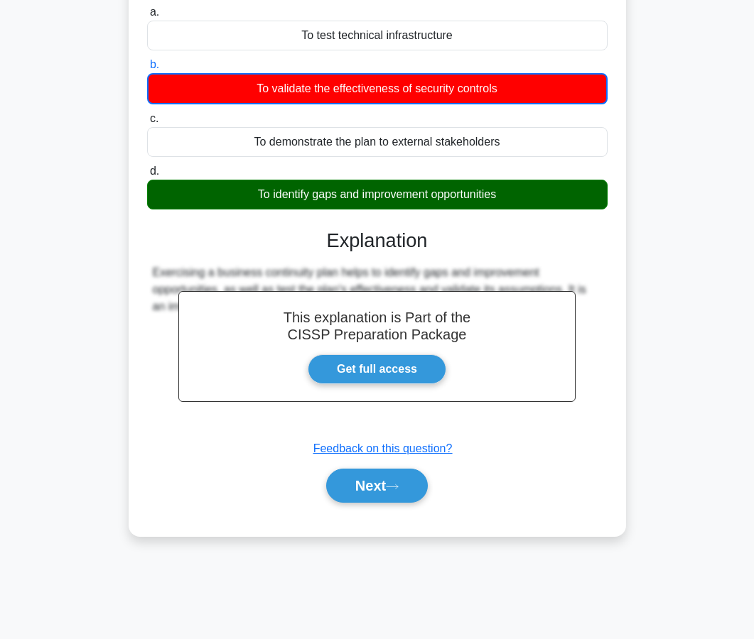
scroll to position [128, 0]
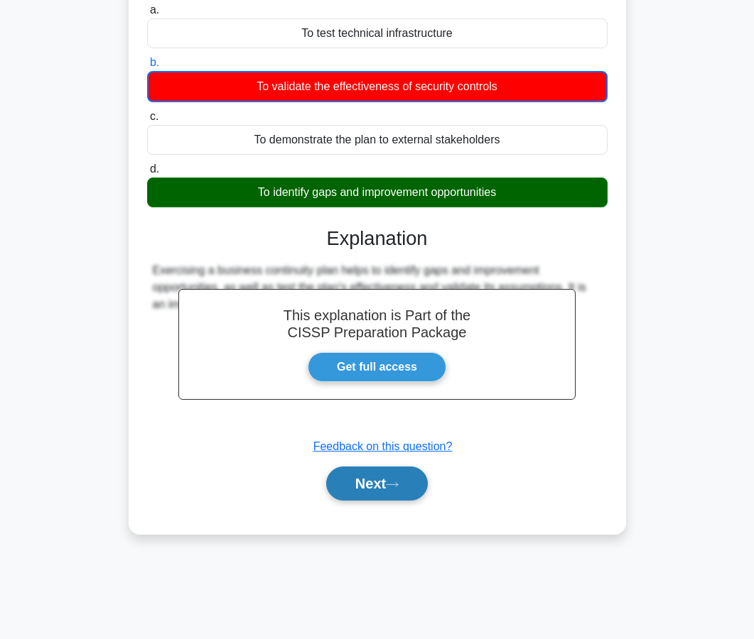
click at [352, 476] on button "Next" at bounding box center [377, 484] width 102 height 34
click at [379, 498] on button "Next" at bounding box center [377, 484] width 102 height 34
click at [389, 485] on button "Next" at bounding box center [377, 484] width 102 height 34
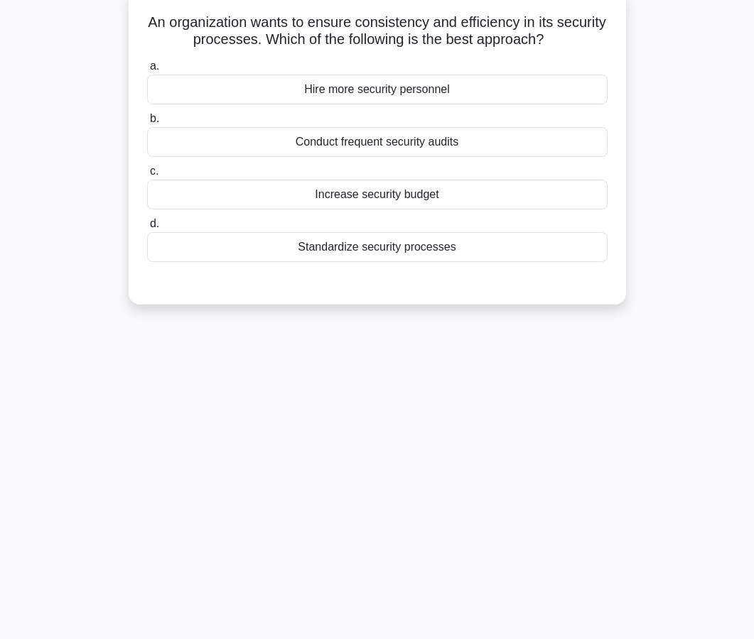
scroll to position [0, 0]
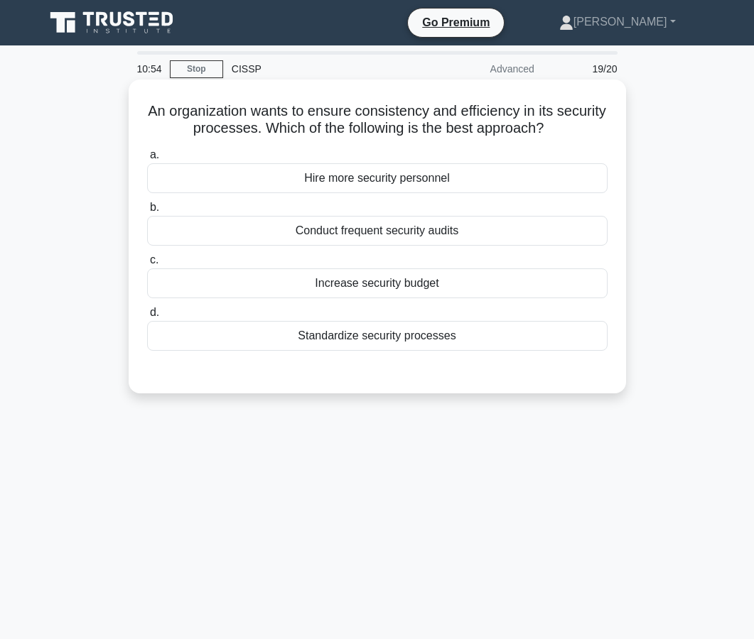
click at [362, 334] on div "Standardize security processes" at bounding box center [377, 336] width 460 height 30
click at [147, 318] on input "d. Standardize security processes" at bounding box center [147, 312] width 0 height 9
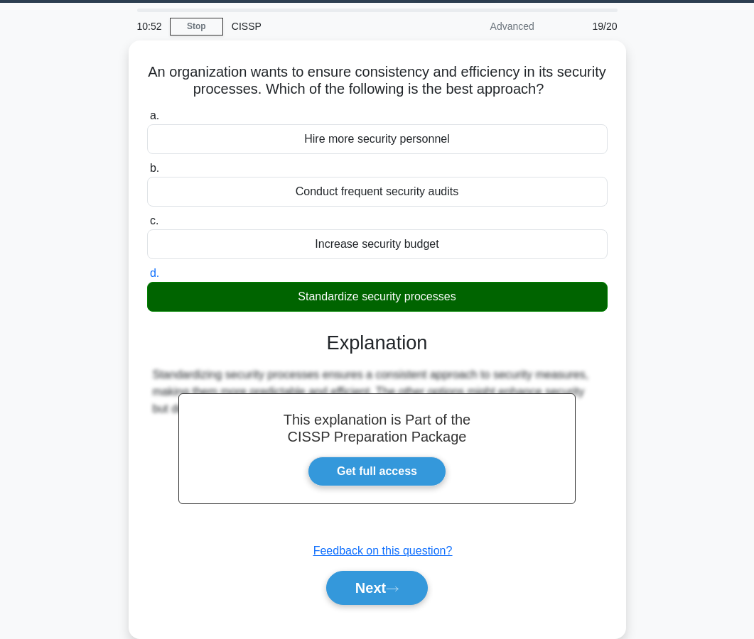
scroll to position [128, 0]
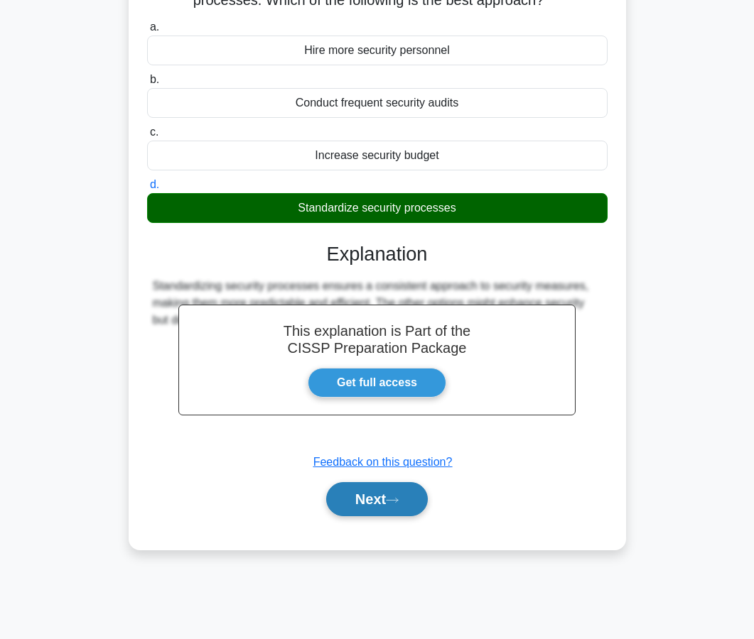
click at [386, 495] on button "Next" at bounding box center [377, 499] width 102 height 34
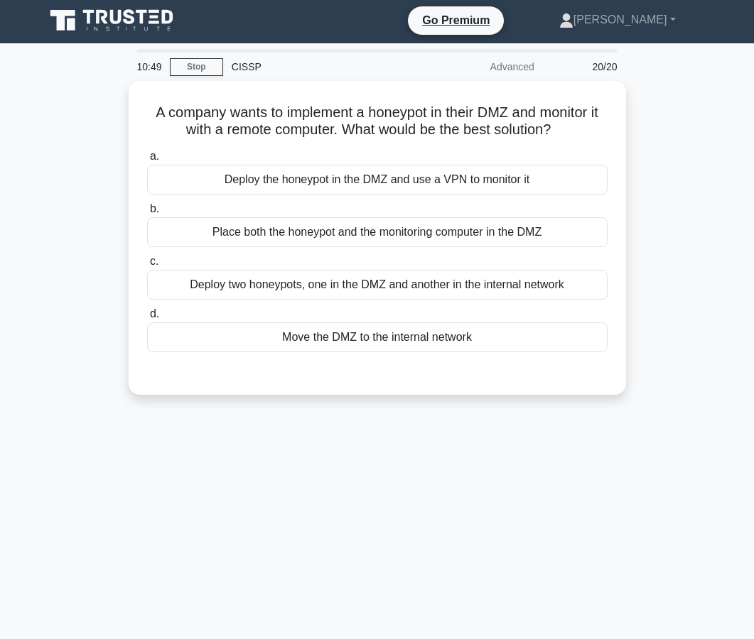
scroll to position [0, 0]
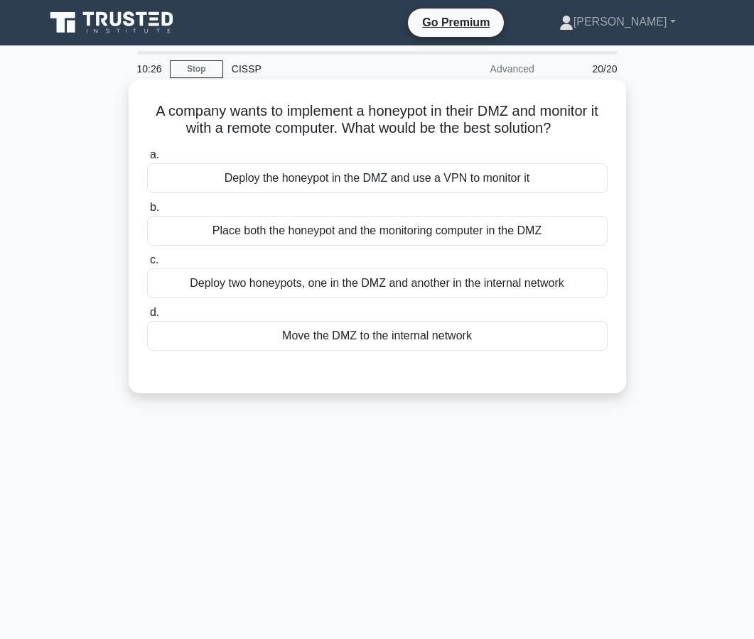
click at [363, 291] on div "Deploy two honeypots, one in the DMZ and another in the internal network" at bounding box center [377, 284] width 460 height 30
click at [147, 265] on input "c. Deploy two honeypots, one in the DMZ and another in the internal network" at bounding box center [147, 260] width 0 height 9
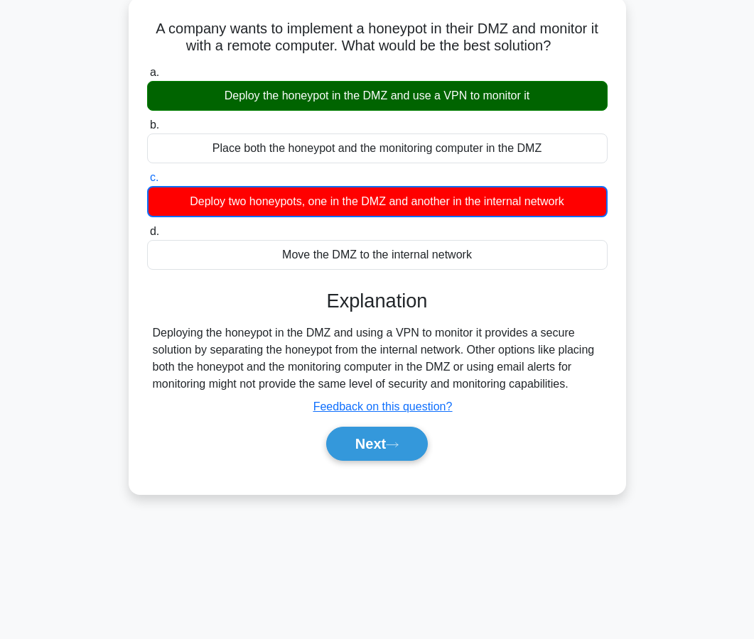
scroll to position [102, 0]
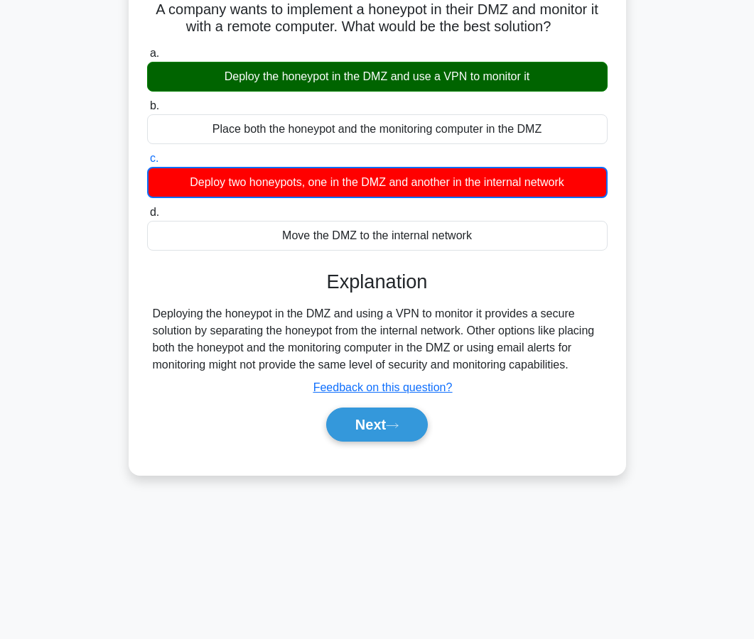
click at [362, 443] on div "Next" at bounding box center [377, 424] width 460 height 45
click at [362, 435] on button "Next" at bounding box center [377, 425] width 102 height 34
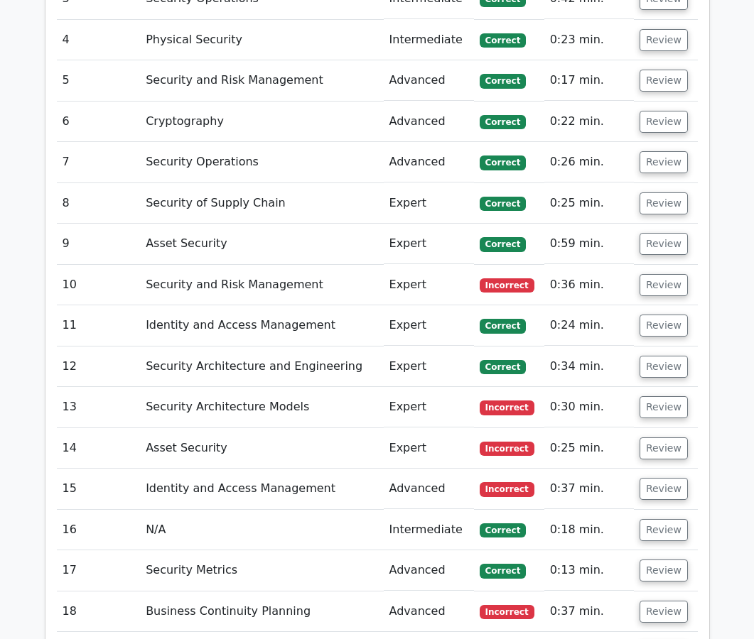
scroll to position [2149, 0]
